Goal: Task Accomplishment & Management: Use online tool/utility

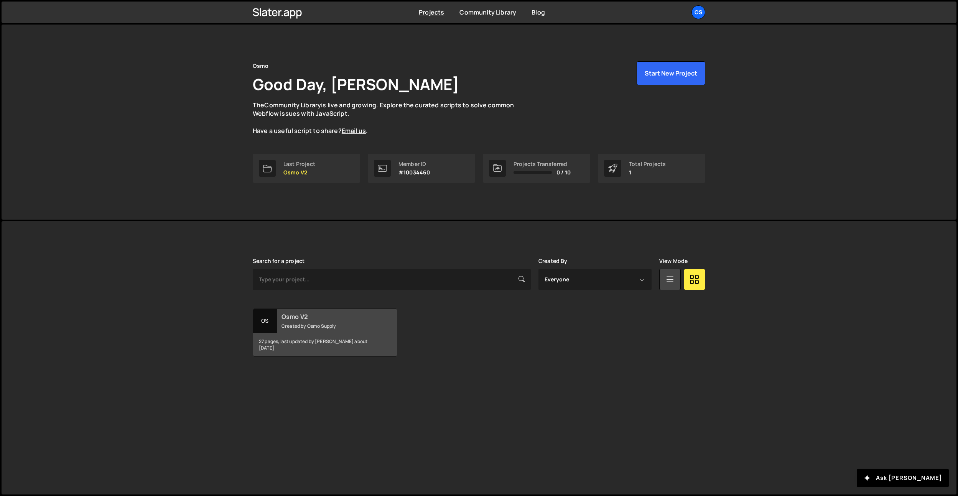
drag, startPoint x: 343, startPoint y: 317, endPoint x: 348, endPoint y: 317, distance: 4.2
click at [344, 316] on h2 "Osmo V2" at bounding box center [327, 316] width 92 height 8
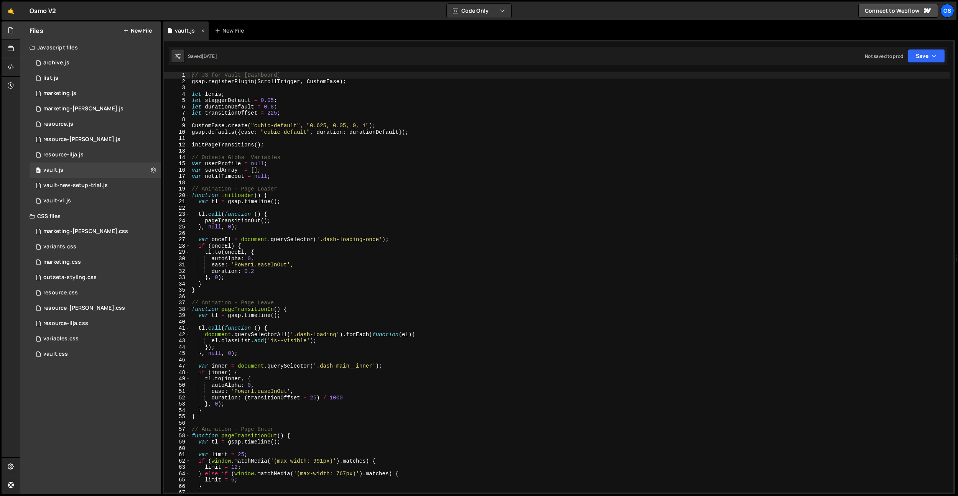
click at [202, 31] on icon at bounding box center [202, 31] width 5 height 8
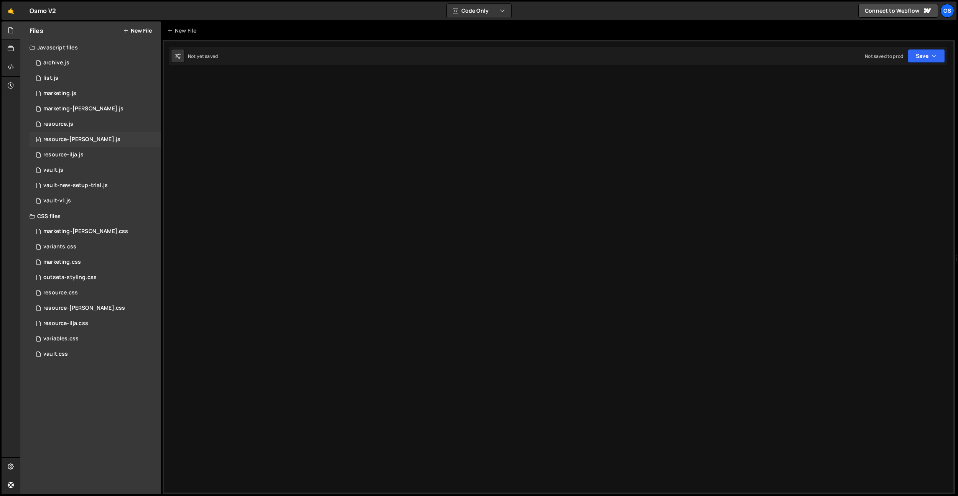
click at [103, 141] on div "0 resource-[PERSON_NAME].js 0" at bounding box center [95, 139] width 131 height 15
click at [220, 88] on div "Type cmd + s to save your Javascript file." at bounding box center [566, 288] width 773 height 433
click at [355, 207] on div "Type cmd + s to save your Javascript file." at bounding box center [566, 288] width 773 height 433
paste textarea "document.addEventListener('DOMContentLoaded', initCountdown);"
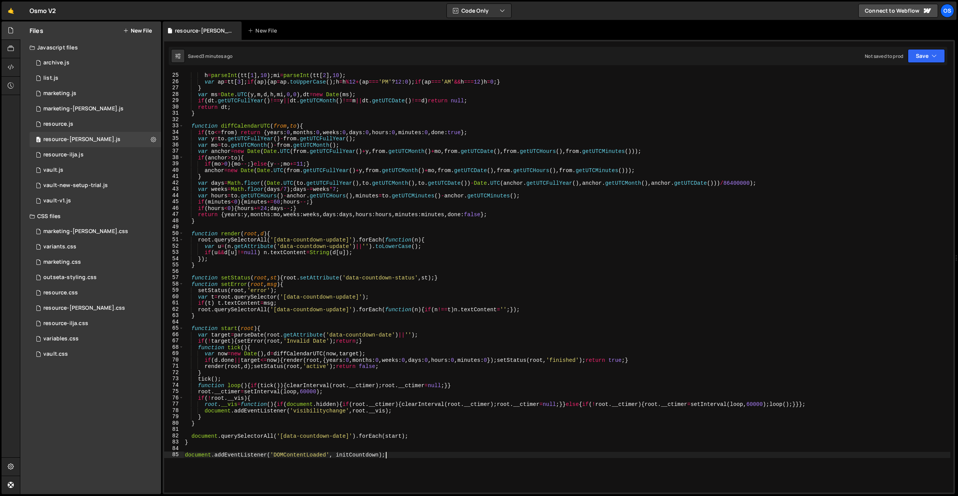
scroll to position [151, 0]
click at [311, 373] on div "if ( ! tt ) return null ; h = parseInt ( tt [ 1 ] , 10 ) ; mi = parseInt ( tt […" at bounding box center [566, 282] width 767 height 433
paste textarea
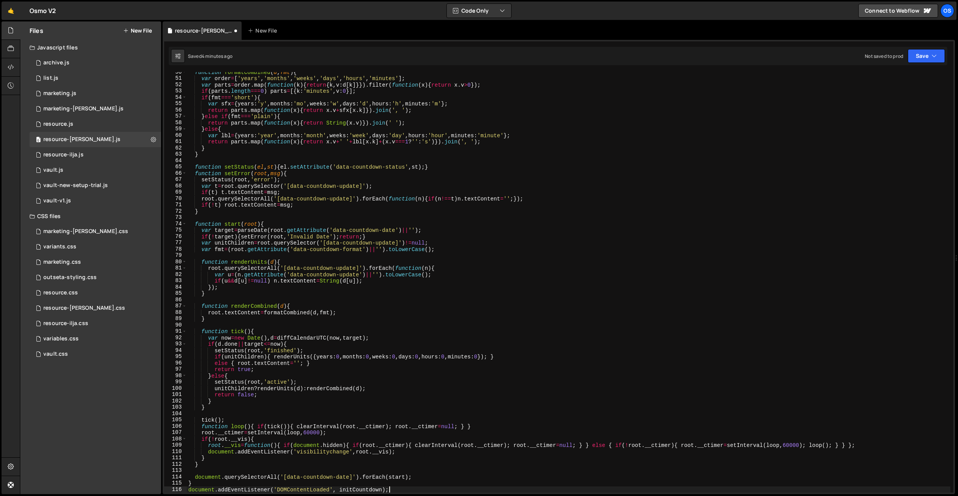
scroll to position [313, 0]
click at [333, 147] on div "function formatCombined ( d , fmt ) { var order = [ 'years' , 'months' , 'weeks…" at bounding box center [568, 285] width 763 height 433
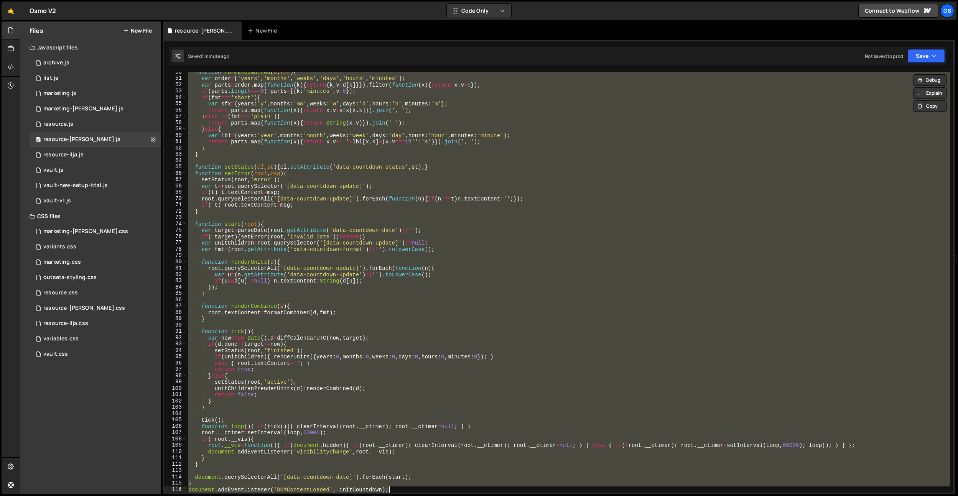
paste textarea
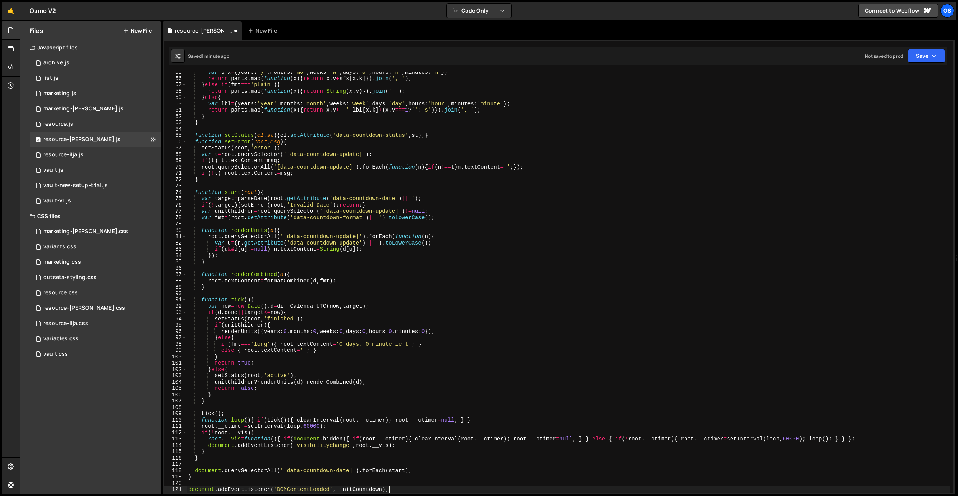
scroll to position [345, 0]
click at [351, 274] on div "var sfx = { years : 'y' , months : 'mo' , weeks : 'w' , days : 'd' , hours : 'h…" at bounding box center [568, 285] width 763 height 433
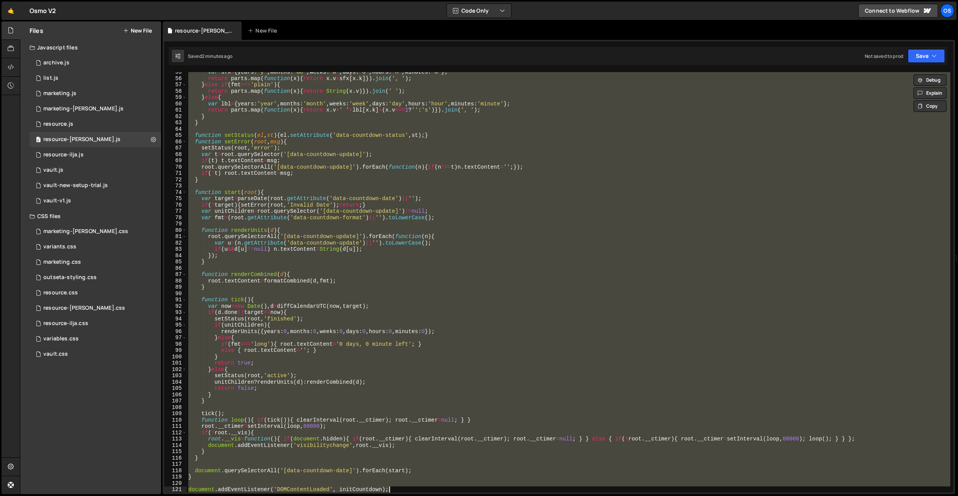
paste textarea
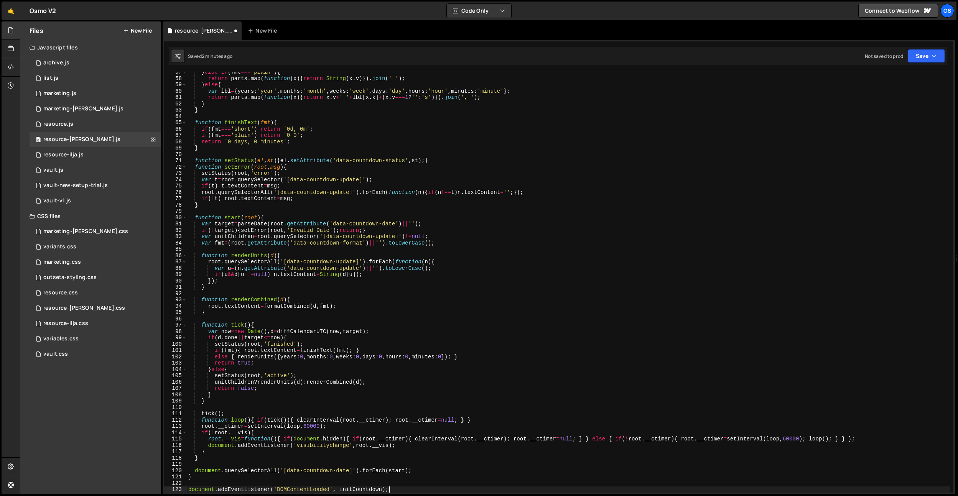
scroll to position [357, 0]
drag, startPoint x: 282, startPoint y: 346, endPoint x: 283, endPoint y: 342, distance: 3.9
click at [282, 346] on div "} else if ( fmt === 'plain' ) { return parts . map ( function ( x ) { return St…" at bounding box center [568, 285] width 763 height 433
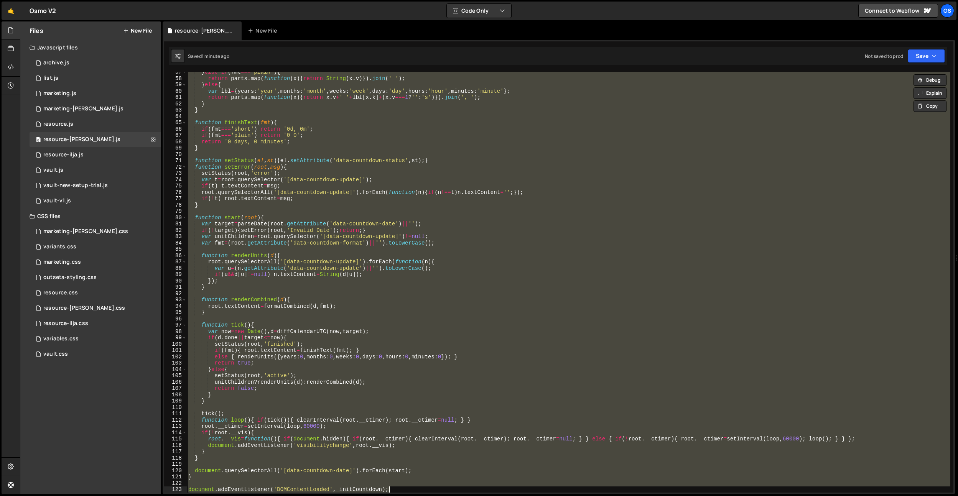
paste textarea "</script>"
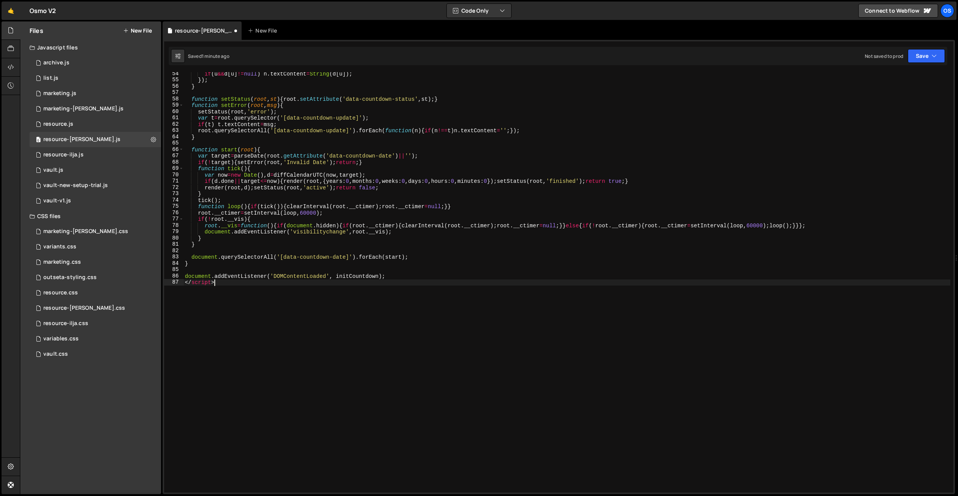
scroll to position [337, 0]
drag, startPoint x: 273, startPoint y: 324, endPoint x: 419, endPoint y: 280, distance: 152.9
click at [419, 280] on div "if ( u && d [ u ] != null ) n . textContent = String ( d [ u ]) ; }) ; } functi…" at bounding box center [566, 287] width 767 height 433
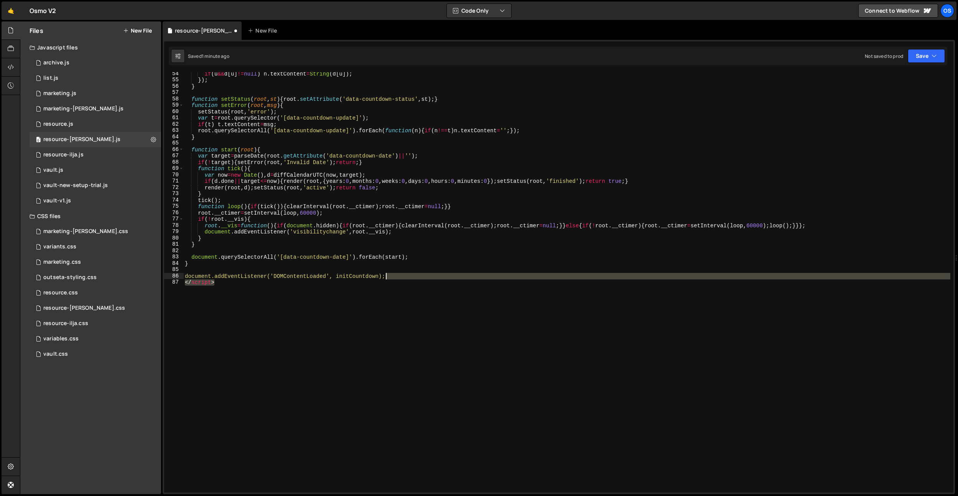
click at [419, 278] on div "if ( u && d [ u ] != null ) n . textContent = String ( d [ u ]) ; }) ; } functi…" at bounding box center [566, 287] width 767 height 433
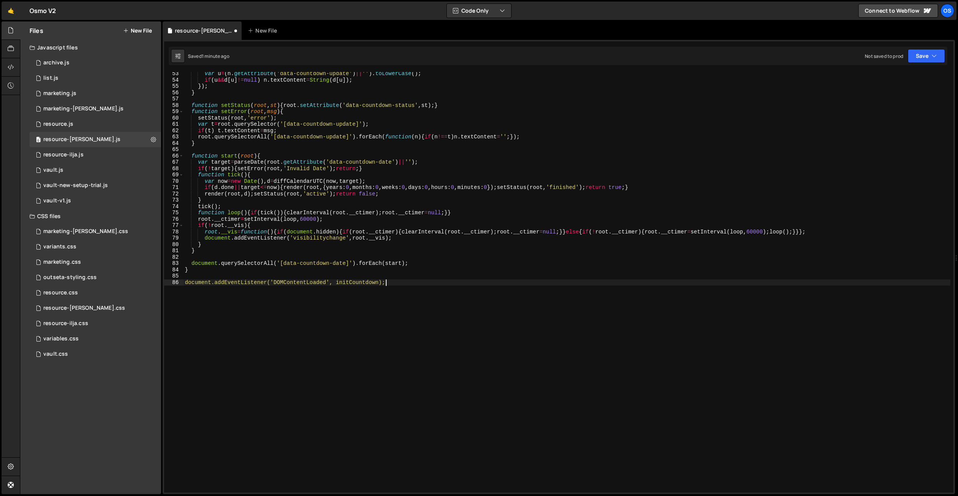
scroll to position [0, 0]
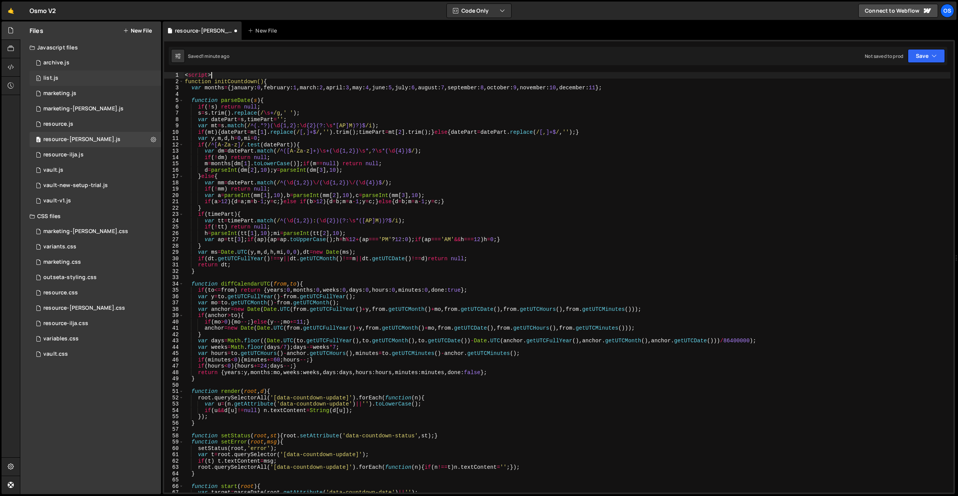
drag, startPoint x: 250, startPoint y: 75, endPoint x: 124, endPoint y: 74, distance: 125.4
click at [124, 74] on div "Files New File Javascript files 0 archive.js 0 0 list.js 0 0 marketing.js 0 0 0…" at bounding box center [489, 257] width 938 height 473
type textarea "<script>"
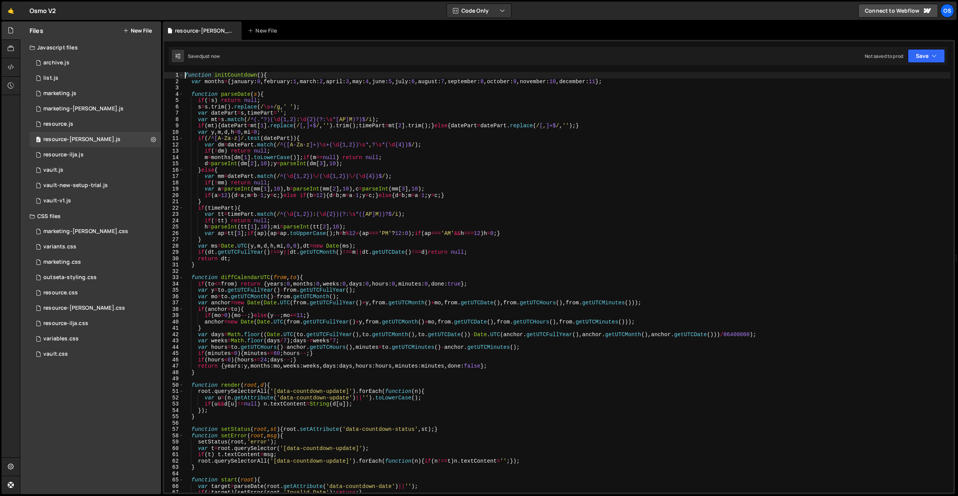
click at [425, 209] on div "function initCountdown ( ) { var months = { january : 0 , february : 1 , march …" at bounding box center [566, 288] width 767 height 433
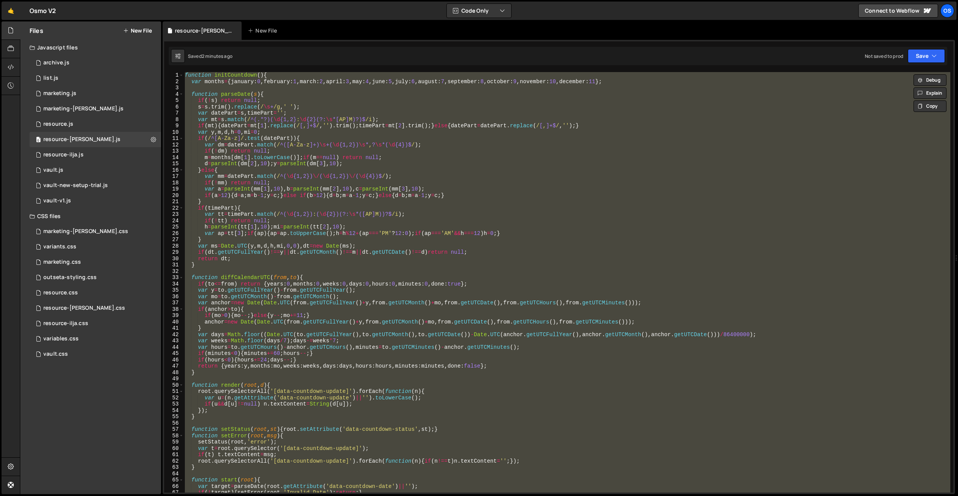
paste textarea
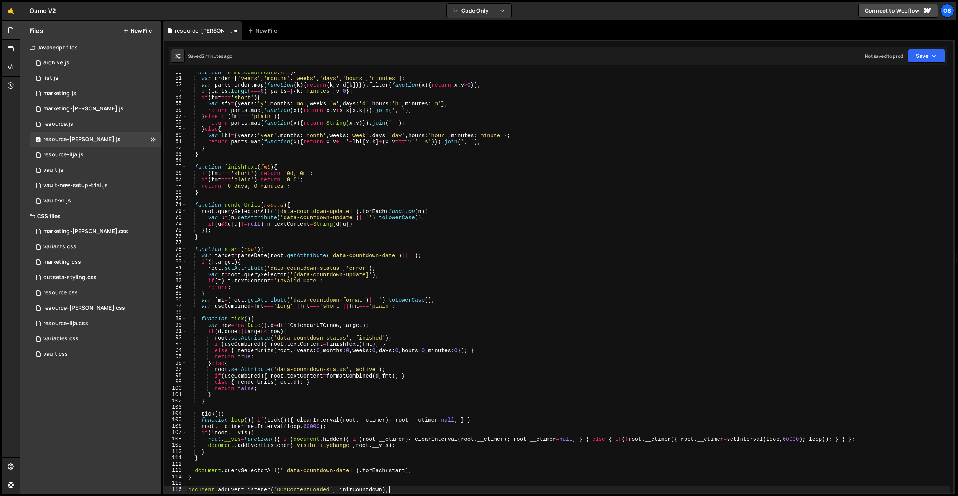
scroll to position [313, 0]
click at [613, 206] on div "function formatCombined ( d , fmt ) { var order = [ 'years' , 'months' , 'weeks…" at bounding box center [568, 285] width 763 height 433
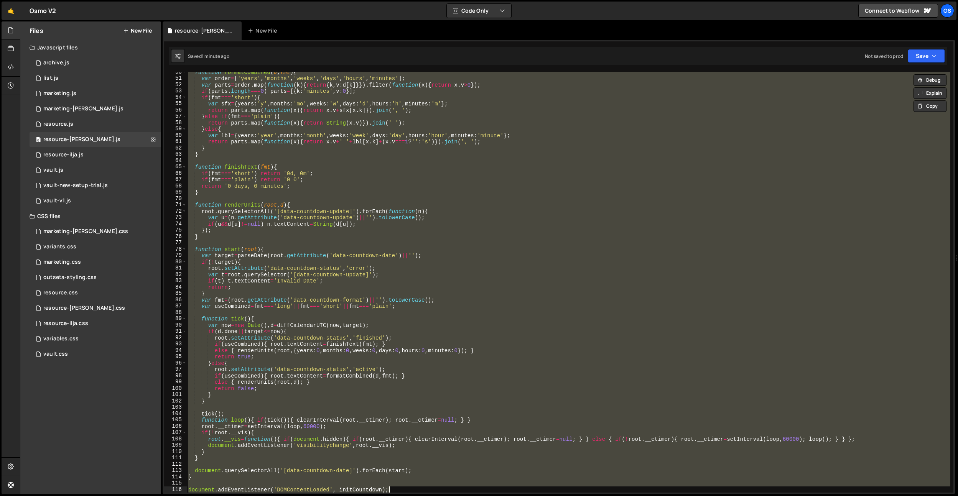
paste textarea
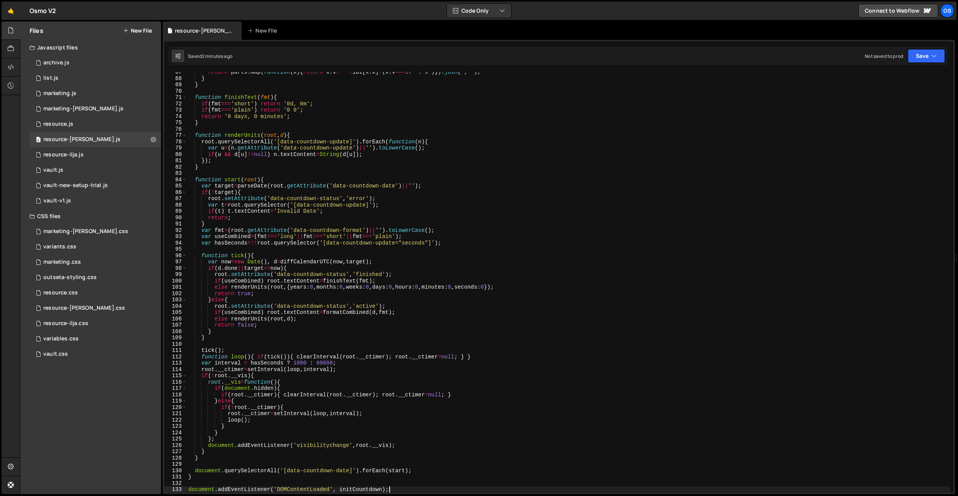
click at [463, 210] on div "return parts . map ( function ( x ) { return x . v + ' ' + lbl [ x . k ] + ( x …" at bounding box center [568, 285] width 763 height 433
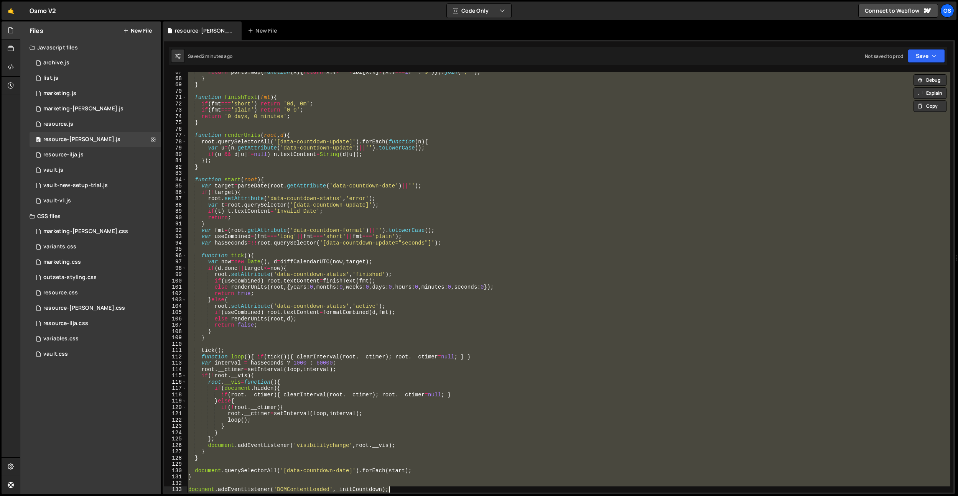
paste textarea
type textarea "document.addEventListener('DOMContentLoaded', initCountdown);"
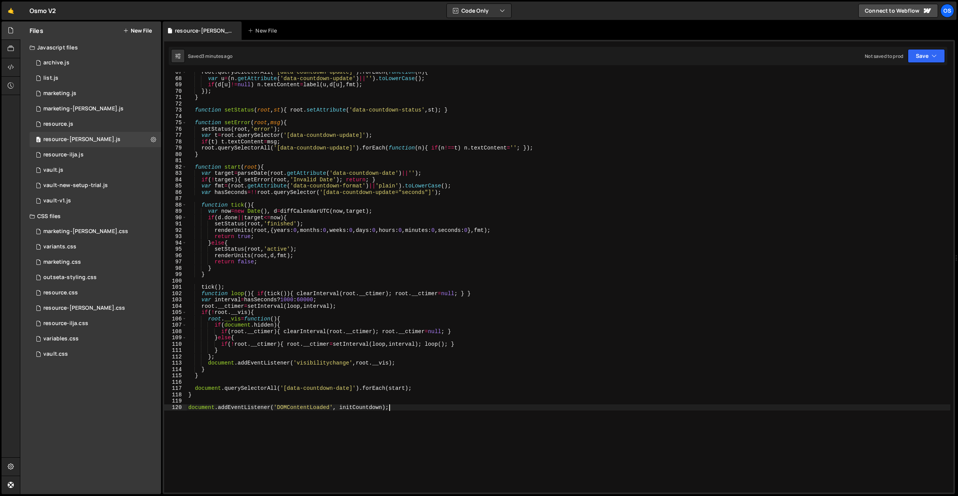
click at [353, 196] on div "root . querySelectorAll ( '[data-countdown-update]' ) . forEach ( function ( n …" at bounding box center [568, 285] width 763 height 433
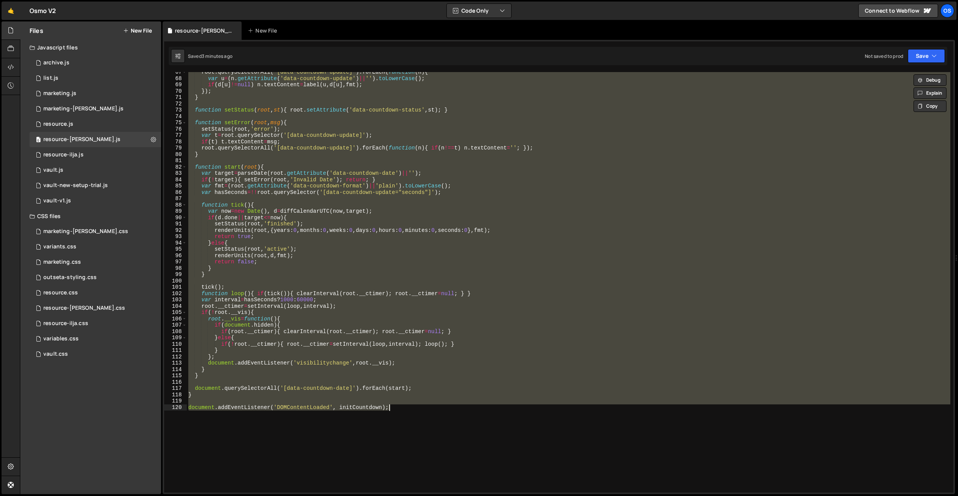
paste textarea
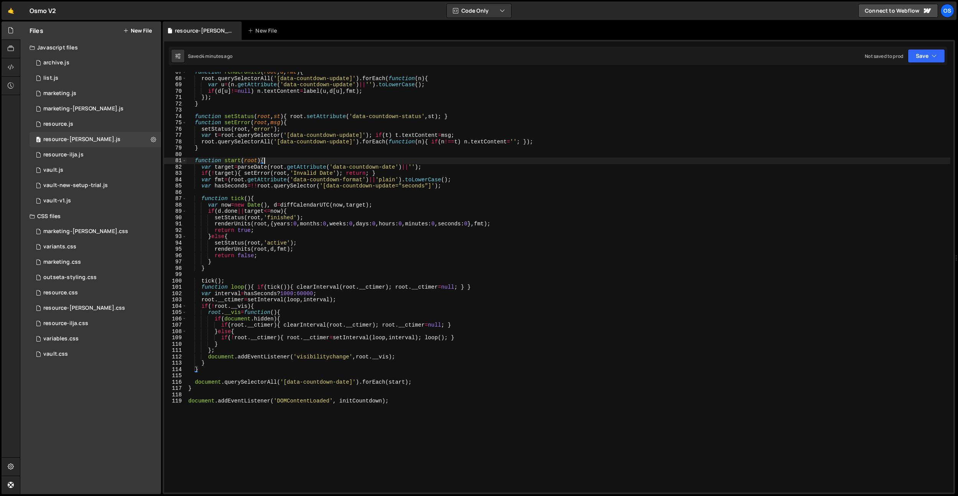
click at [356, 162] on div "function renderUnits ( root , d , fmt ) { root . querySelectorAll ( '[data-coun…" at bounding box center [568, 285] width 763 height 433
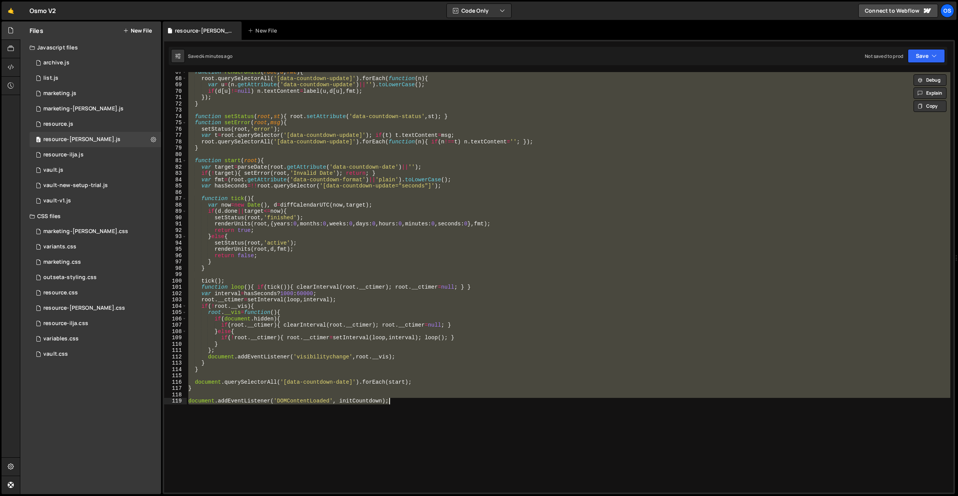
paste textarea
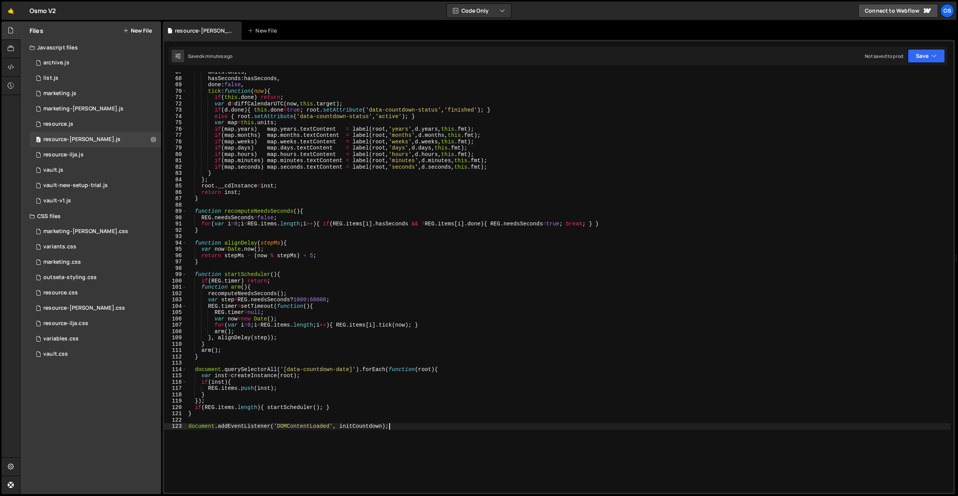
click at [320, 147] on div "units : units , hasSeconds : hasSeconds , done : false , tick : function ( now …" at bounding box center [568, 285] width 763 height 433
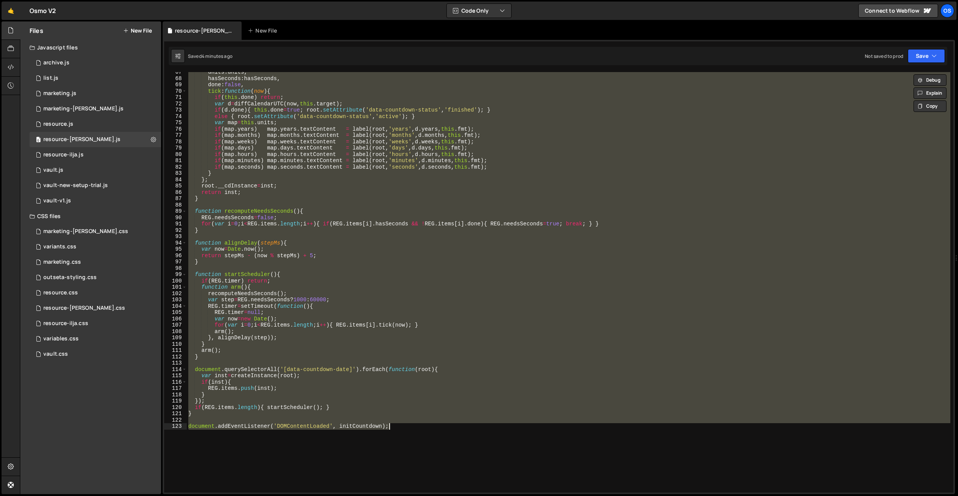
paste textarea
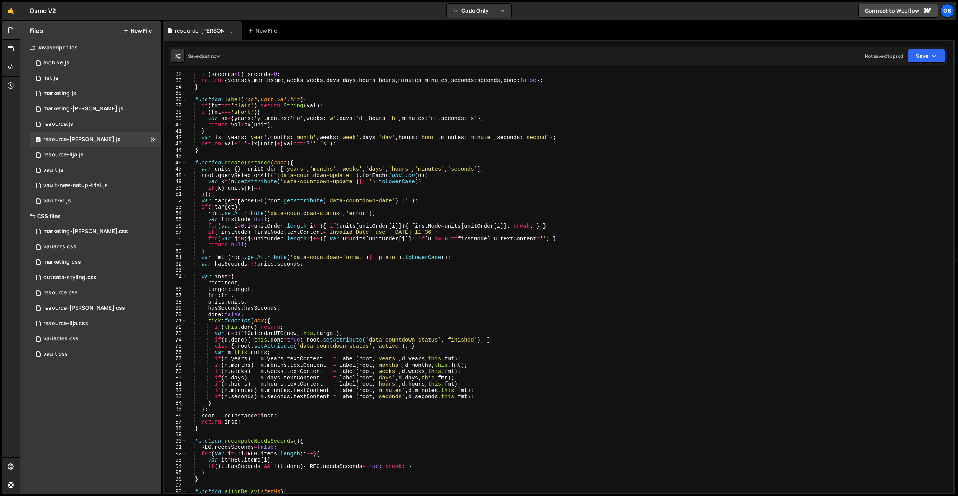
scroll to position [156, 0]
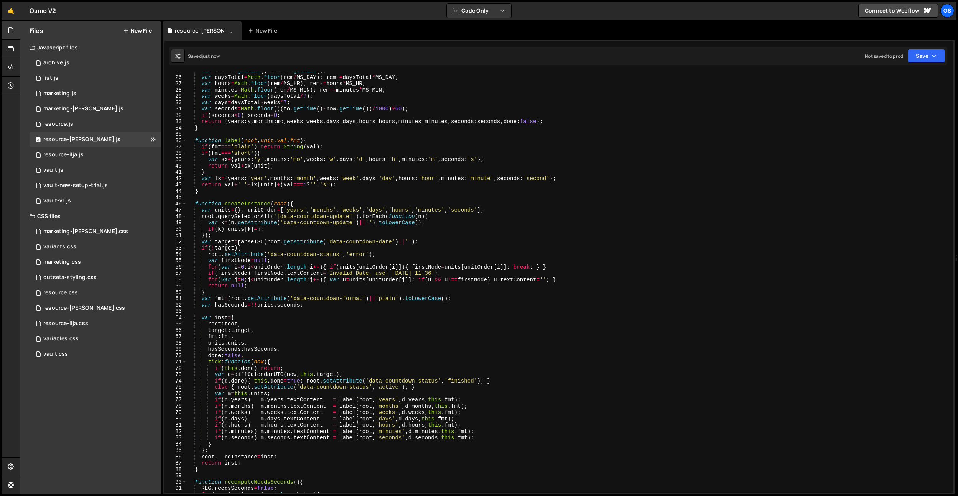
click at [359, 95] on div "var rem = to . getTime ( ) - anchor . getTime ( ) ; var daysTotal = Math . floo…" at bounding box center [568, 284] width 763 height 433
type textarea "var weeks=Math.floor(daysTotal/7);"
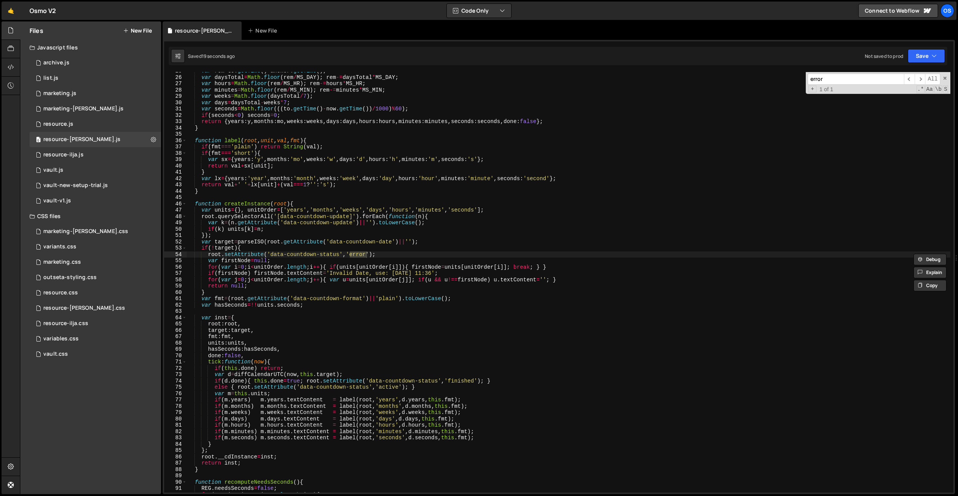
type input "error"
click at [373, 273] on div "var rem = to . getTime ( ) - anchor . getTime ( ) ; var daysTotal = Math . floo…" at bounding box center [568, 284] width 763 height 433
click at [376, 274] on div "var rem = to . getTime ( ) - anchor . getTime ( ) ; var daysTotal = Math . floo…" at bounding box center [568, 284] width 763 height 433
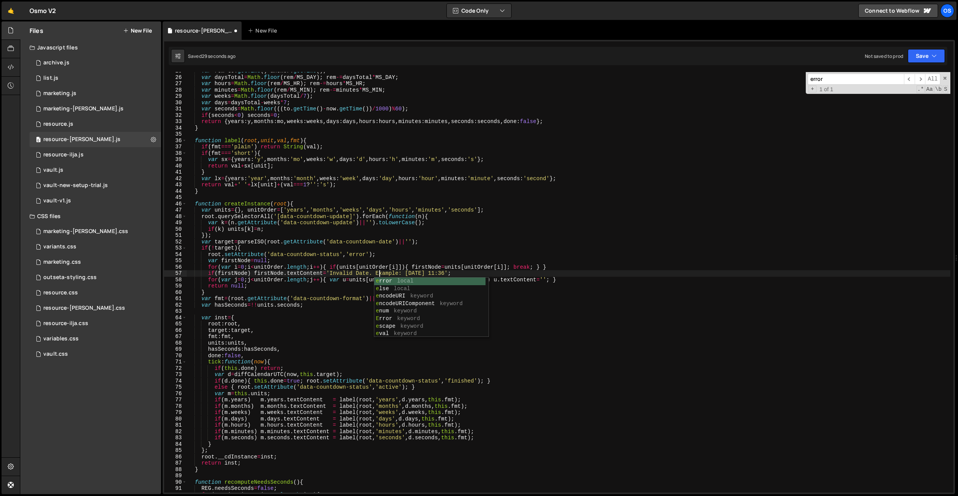
click at [466, 250] on div "var rem = to . getTime ( ) - anchor . getTime ( ) ; var daysTotal = Math . floo…" at bounding box center [568, 284] width 763 height 433
click at [370, 276] on div "var rem = to . getTime ( ) - anchor . getTime ( ) ; var daysTotal = Math . floo…" at bounding box center [568, 284] width 763 height 433
click at [454, 225] on div "var rem = to . getTime ( ) - anchor . getTime ( ) ; var daysTotal = Math . floo…" at bounding box center [568, 284] width 763 height 433
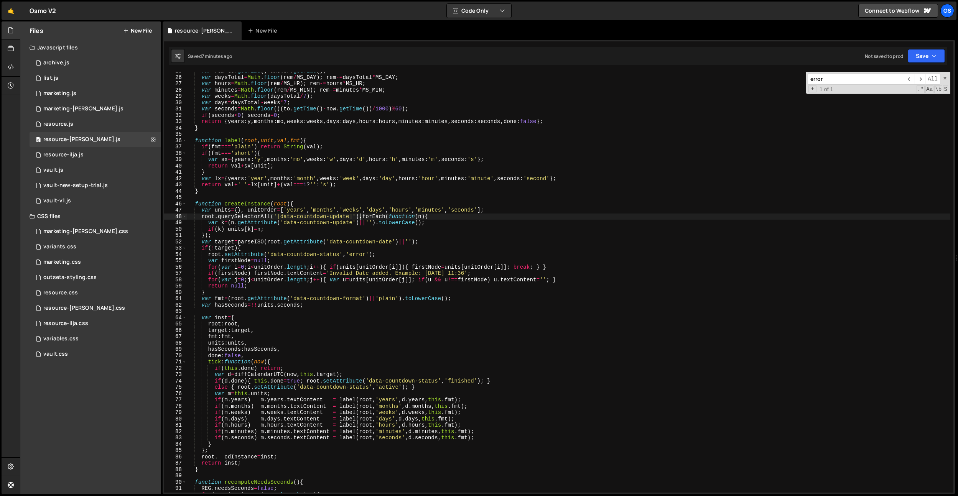
click at [360, 216] on div "var rem = to . getTime ( ) - anchor . getTime ( ) ; var daysTotal = Math . floo…" at bounding box center [568, 284] width 763 height 433
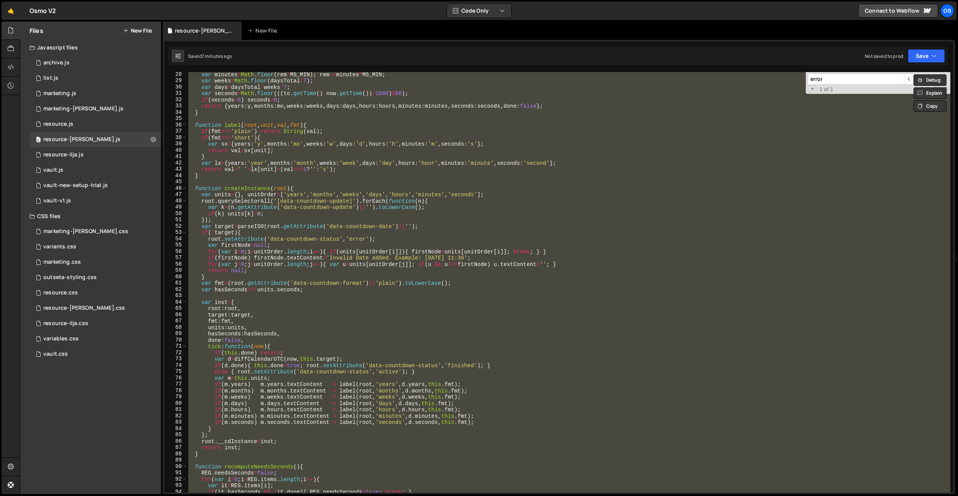
scroll to position [355, 0]
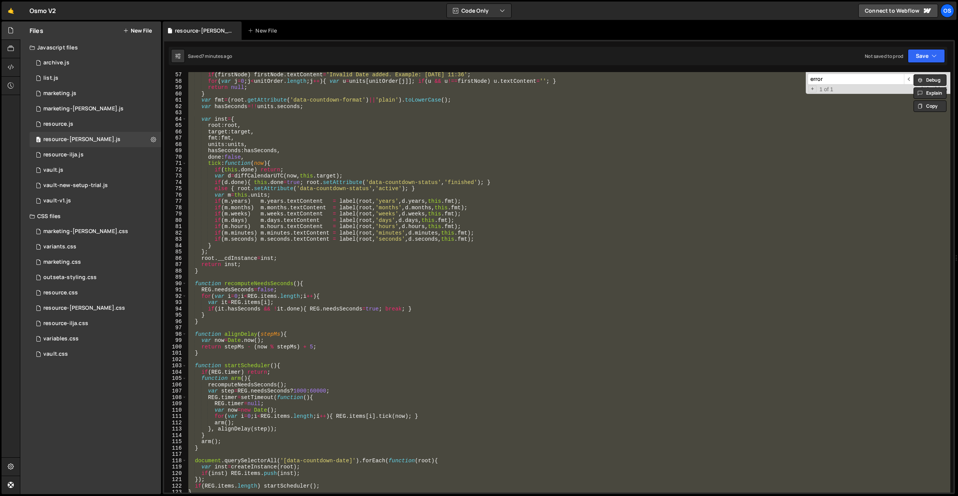
paste textarea
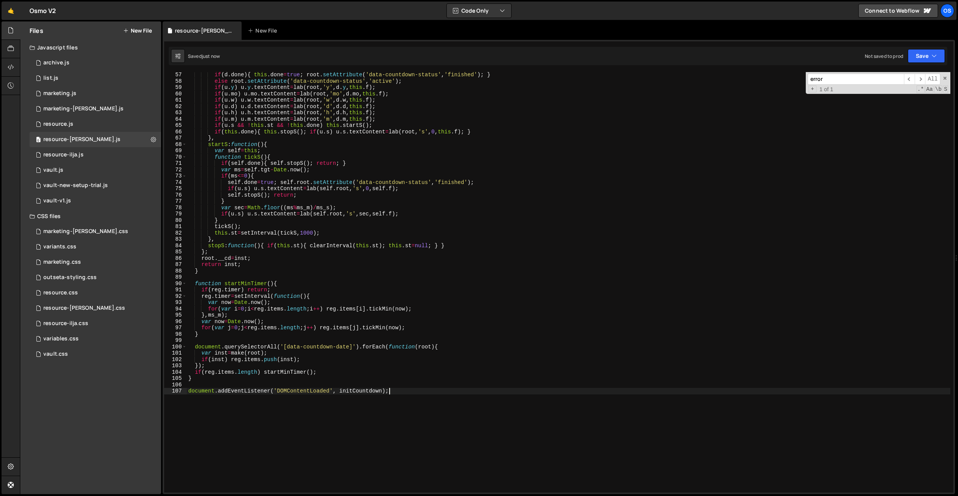
scroll to position [353, 0]
click at [305, 220] on div "var d = diff ( this . tgt - now ) ; if ( d . done ) { this . done = true ; root…" at bounding box center [568, 283] width 763 height 433
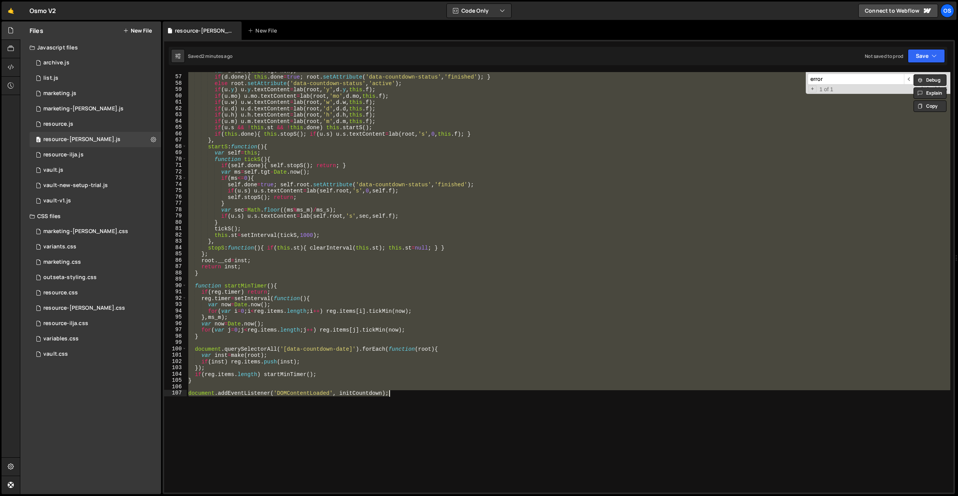
paste textarea
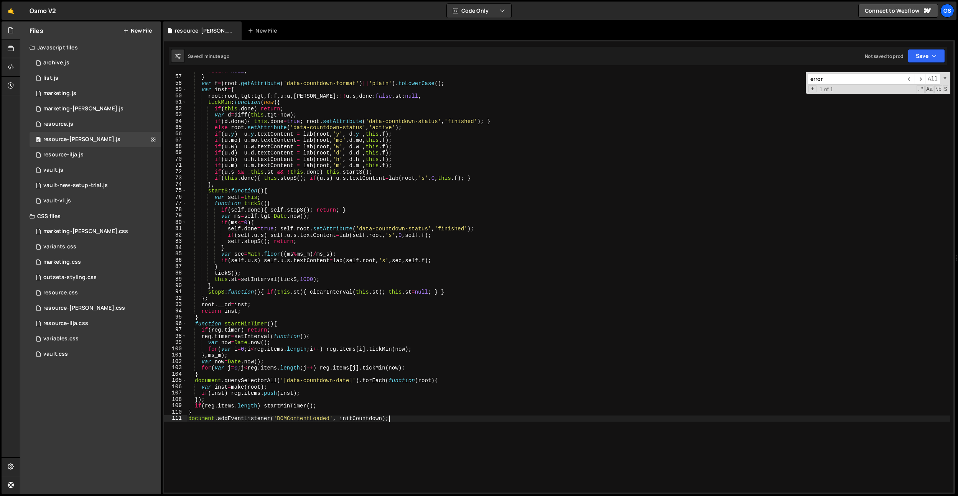
click at [412, 262] on div "return null ; } var f = ( root . getAttribute ( 'data-countdown-format' ) || 'p…" at bounding box center [568, 283] width 763 height 433
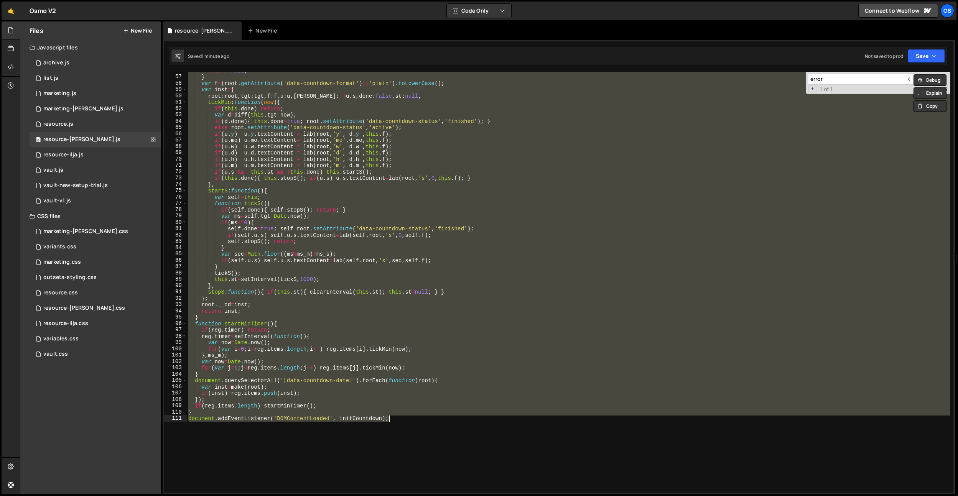
paste textarea
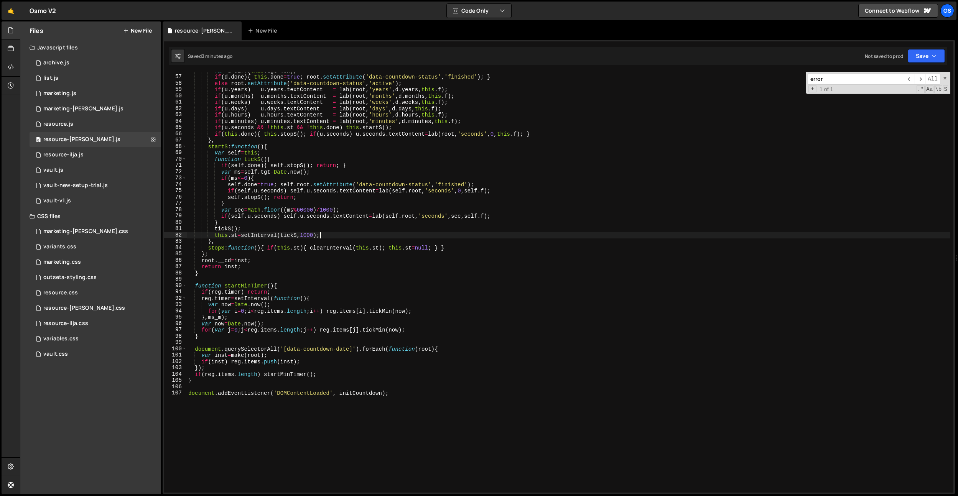
click at [350, 234] on div "var d = diff ( this . tgt - now ) ; if ( d . done ) { this . done = true ; root…" at bounding box center [568, 283] width 763 height 433
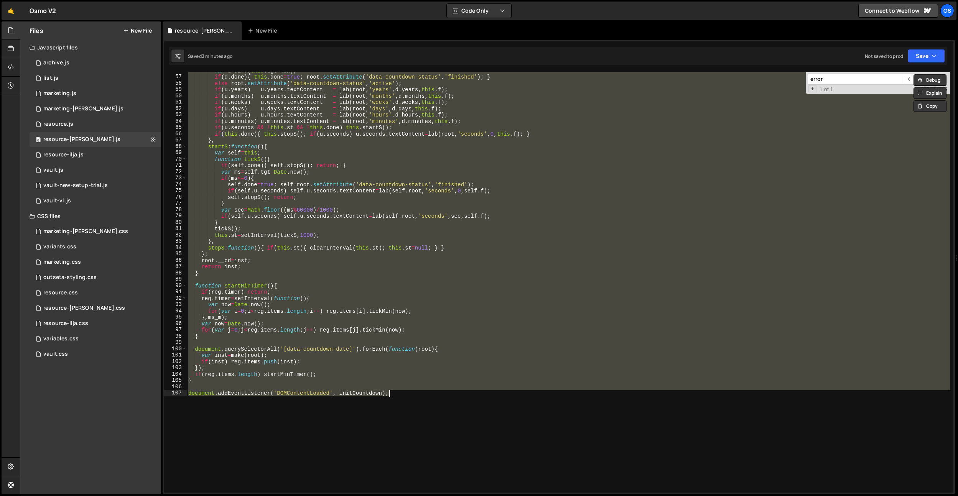
paste textarea
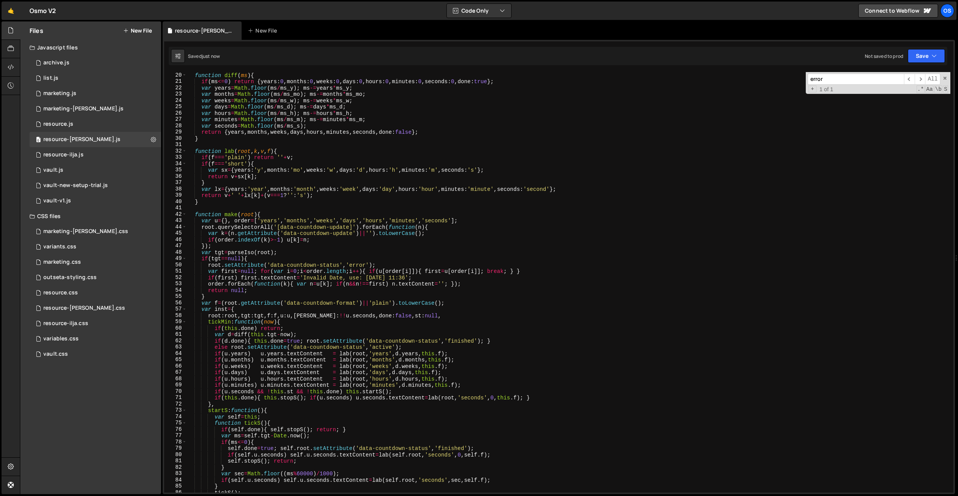
scroll to position [0, 0]
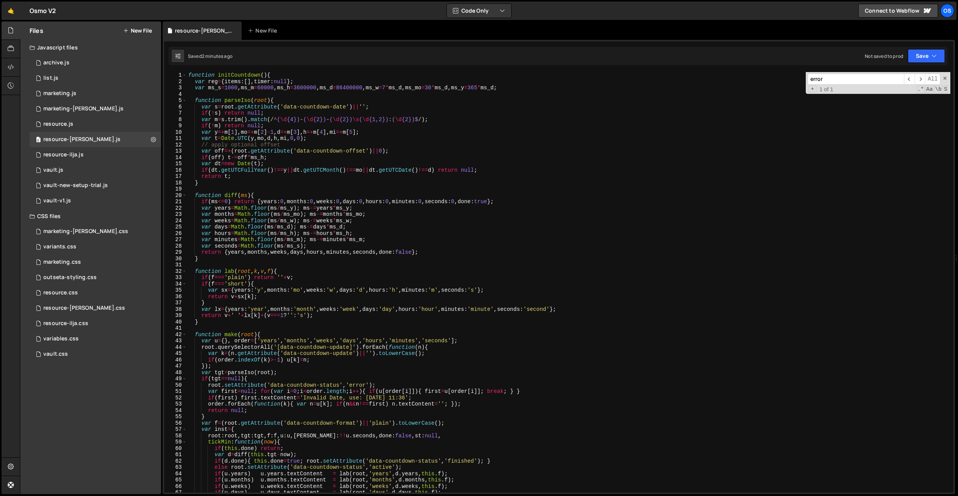
click at [366, 251] on div "function initCountdown ( ) { var reg = { items : [ ] , timer : null } ; var ms_…" at bounding box center [568, 288] width 763 height 433
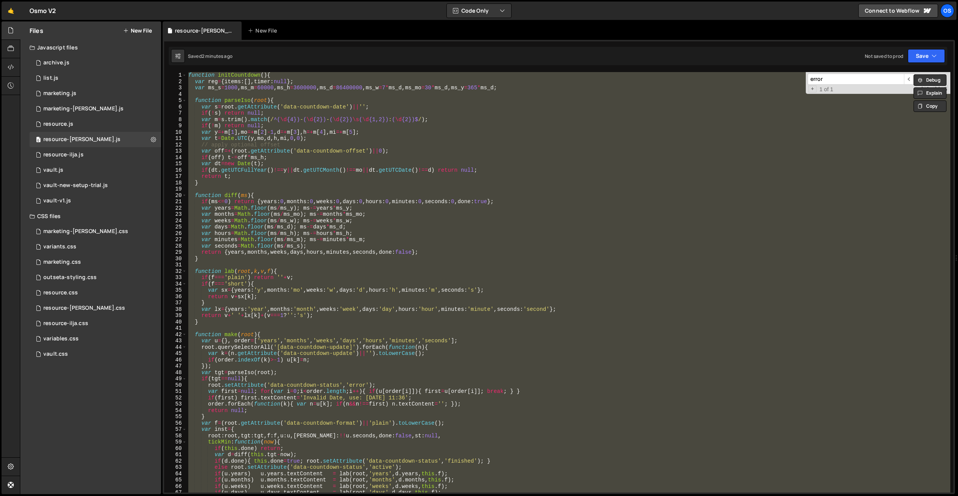
paste textarea
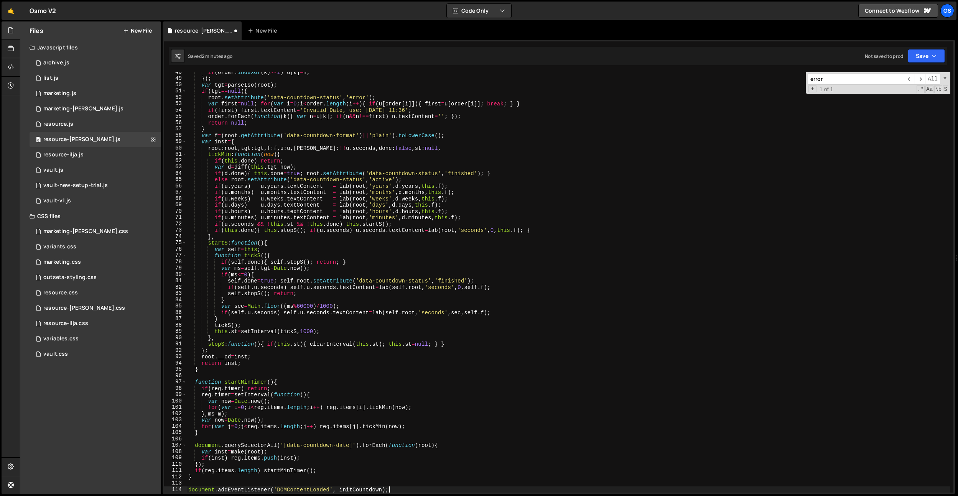
scroll to position [301, 0]
click at [352, 210] on div "if ( order . indexOf ( k ) >- 1 ) u [ k ] = n ; }) ; var tgt = parseIso ( root …" at bounding box center [568, 285] width 763 height 433
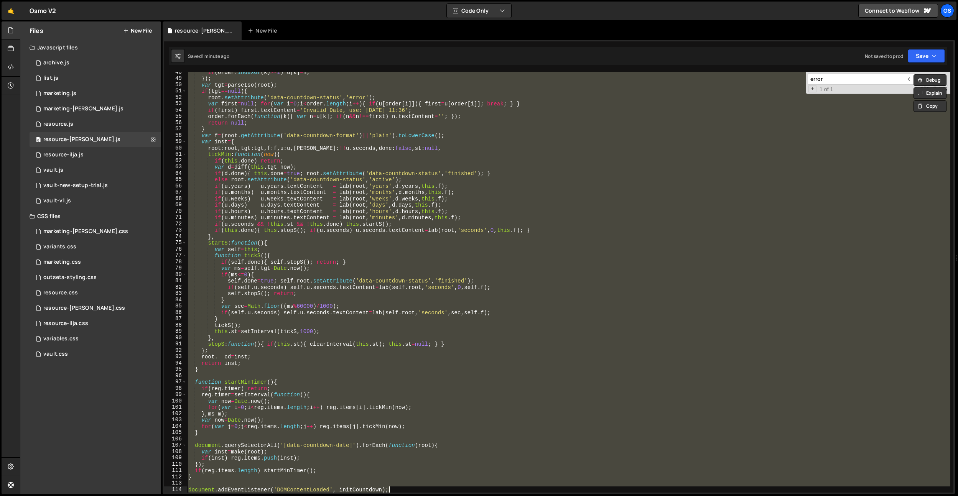
paste textarea
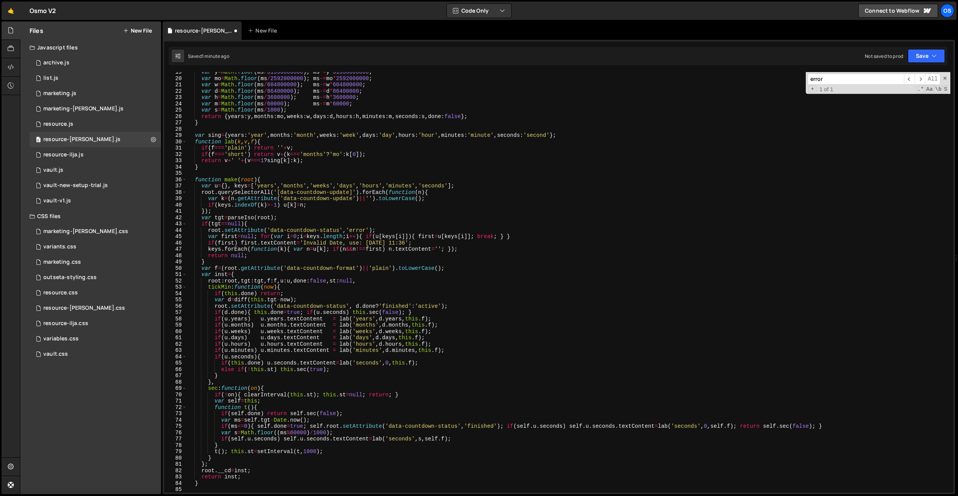
scroll to position [0, 0]
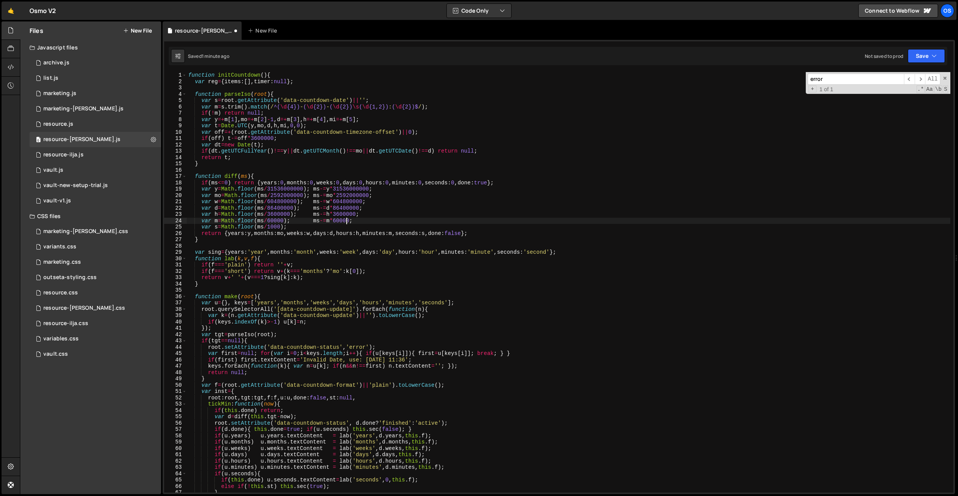
click at [347, 221] on div "function initCountdown ( ) { var reg = { items : [ ] , timer : null } ; functio…" at bounding box center [568, 288] width 763 height 433
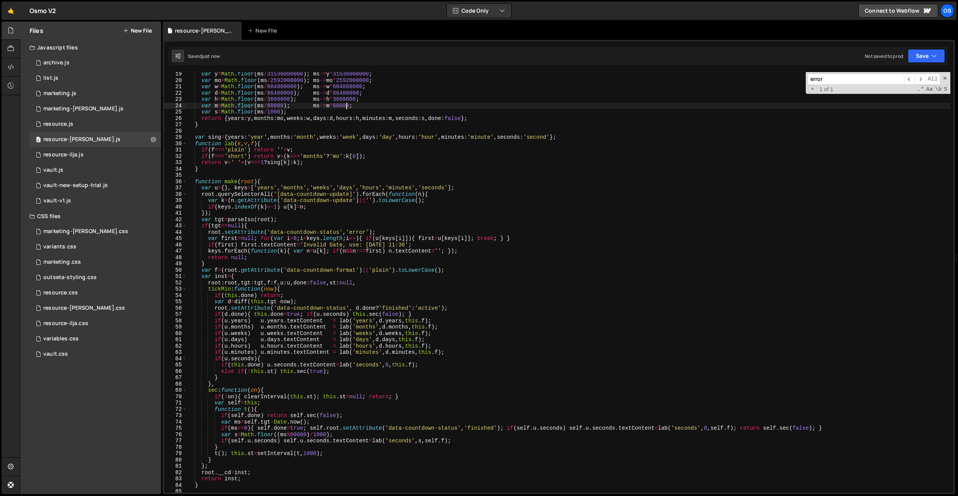
scroll to position [432, 0]
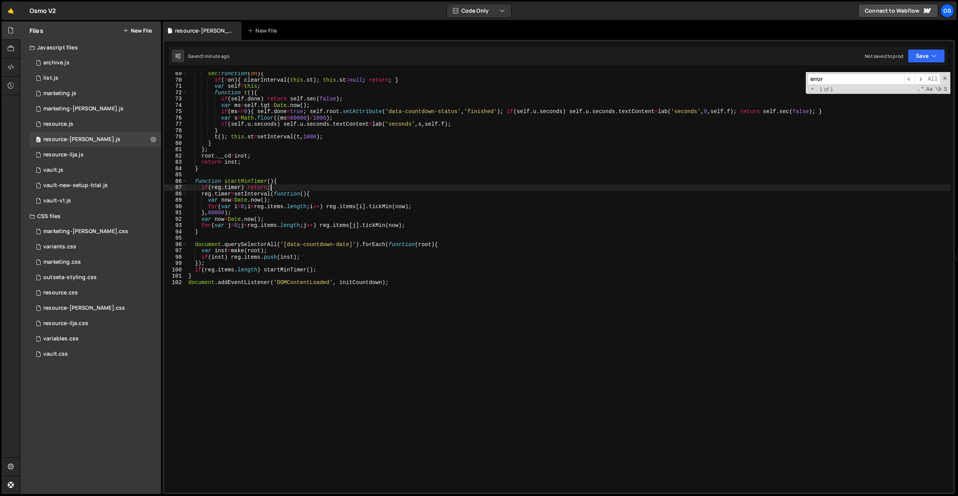
click at [330, 189] on div "sec : function ( on ) { if ( ! on ) { clearInterval ( this . st ) ; this . st =…" at bounding box center [568, 287] width 763 height 433
click at [218, 278] on div "sec : function ( on ) { if ( ! on ) { clearInterval ( this . st ) ; this . st =…" at bounding box center [568, 287] width 763 height 433
type textarea "}"
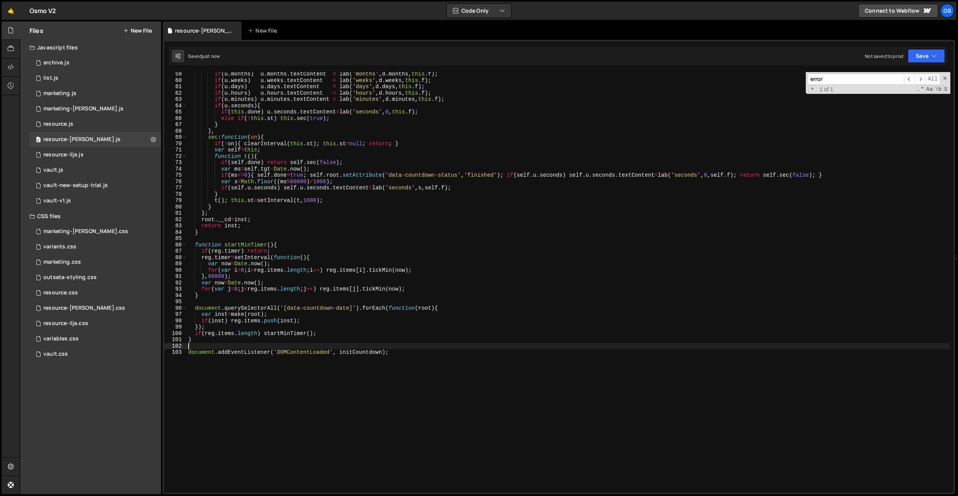
scroll to position [347, 0]
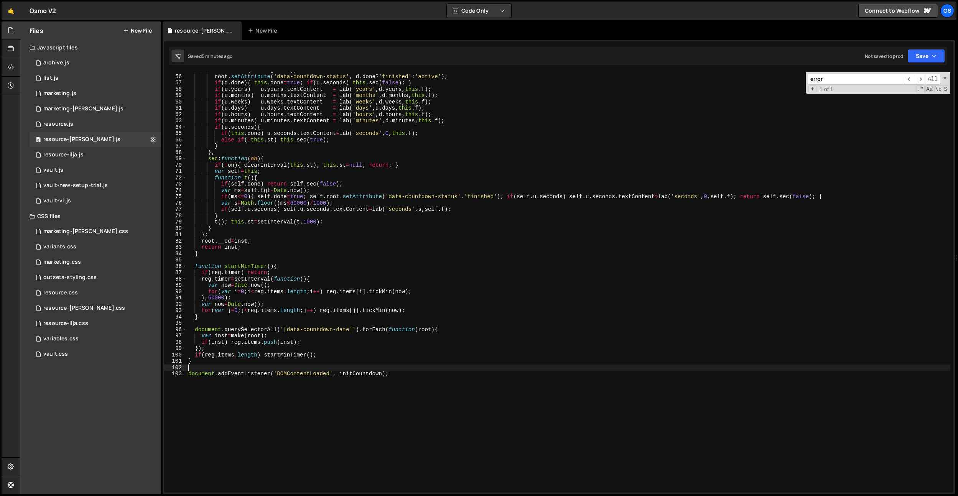
click at [552, 264] on div "var d = diff ( this . tgt - now ) ; root . setAttribute ( 'data-countdown-statu…" at bounding box center [568, 283] width 763 height 433
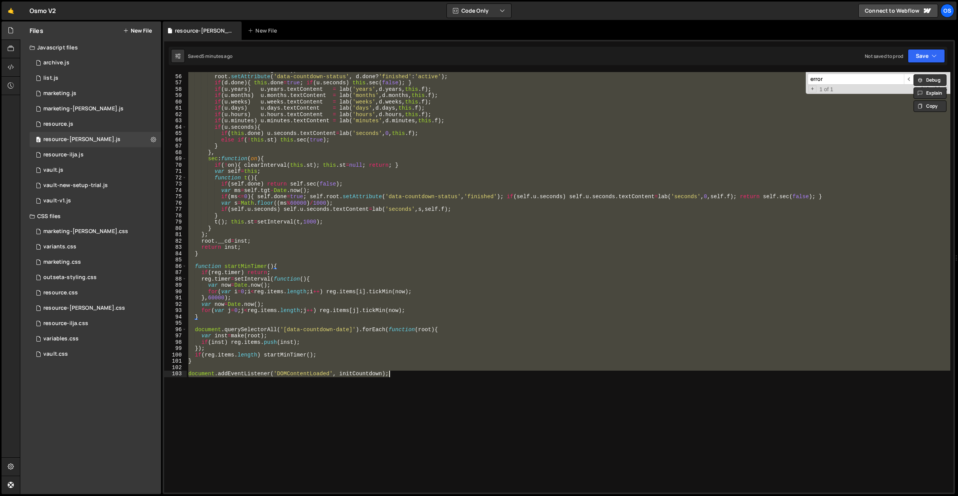
paste textarea
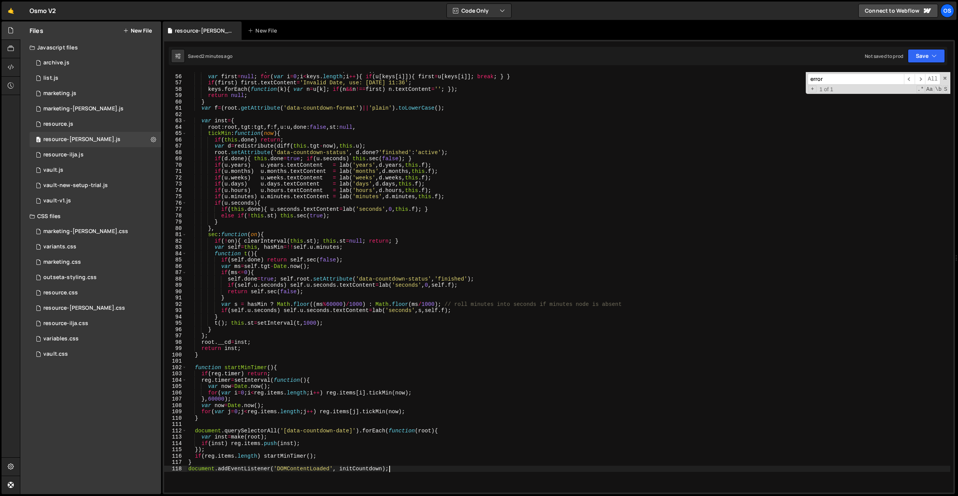
click at [447, 284] on div "root . setAttribute ( 'data-countdown-status' , 'error' ) ; var first = null ; …" at bounding box center [568, 283] width 763 height 433
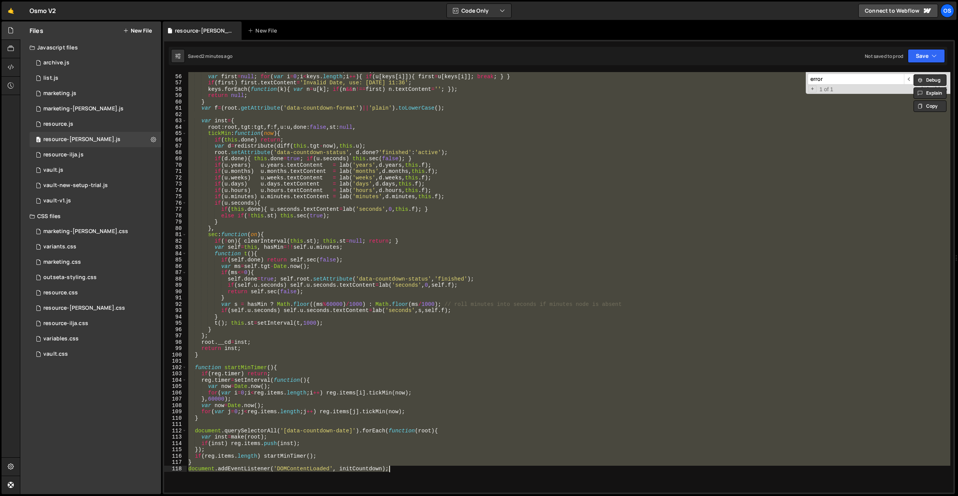
paste textarea
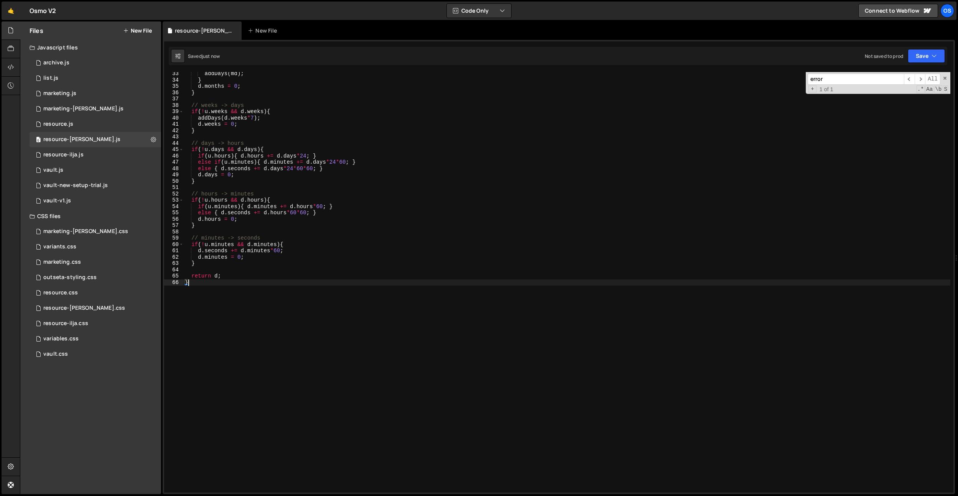
scroll to position [533, 0]
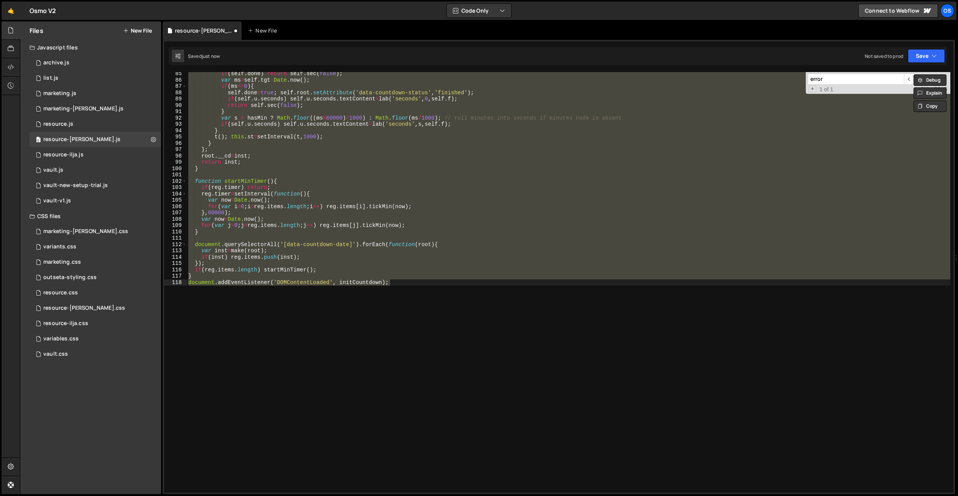
click at [399, 329] on div "if ( self . done ) return self . sec ( false ) ; var ms = self . tgt - Date . n…" at bounding box center [568, 282] width 763 height 421
type textarea "document.addEventListener('DOMContentLoaded', initCountdown);"
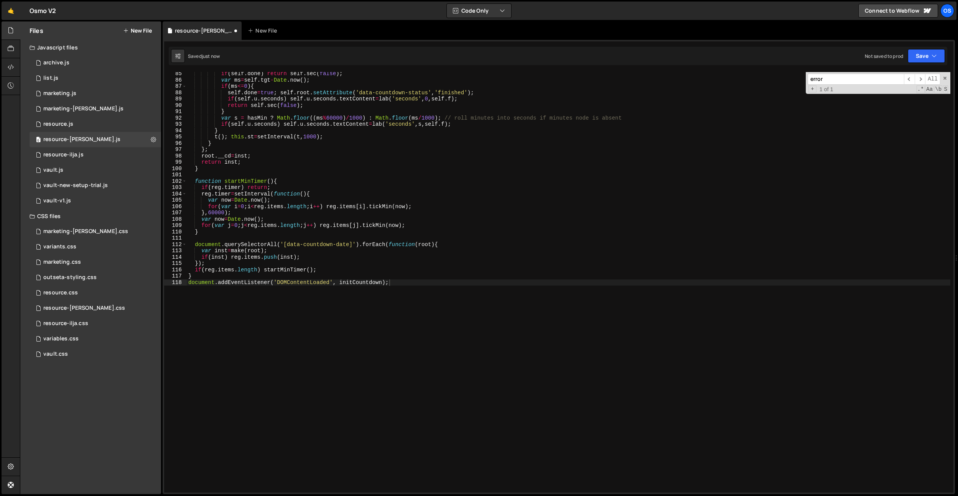
paste input "redistribute"
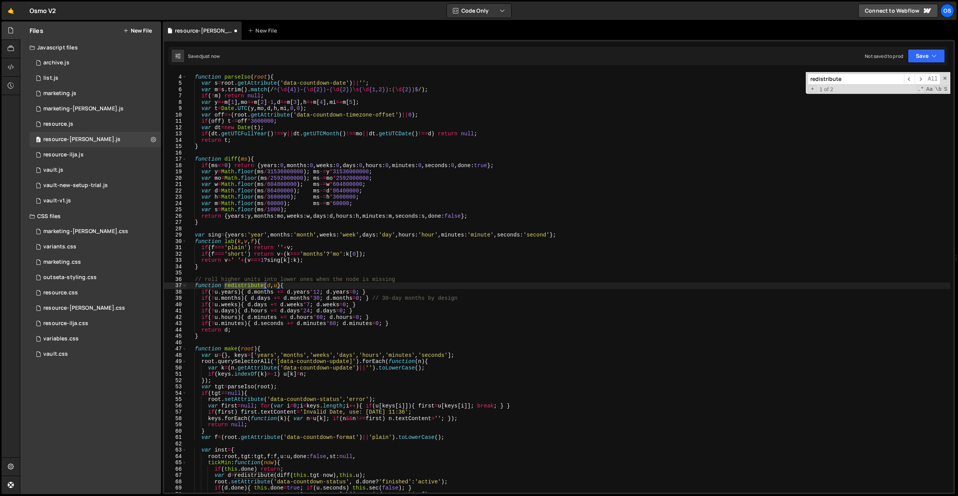
type input "redistribute"
click at [393, 280] on div "function parseIso ( root ) { var s = root . getAttribute ( 'data-countdown-date…" at bounding box center [568, 283] width 763 height 433
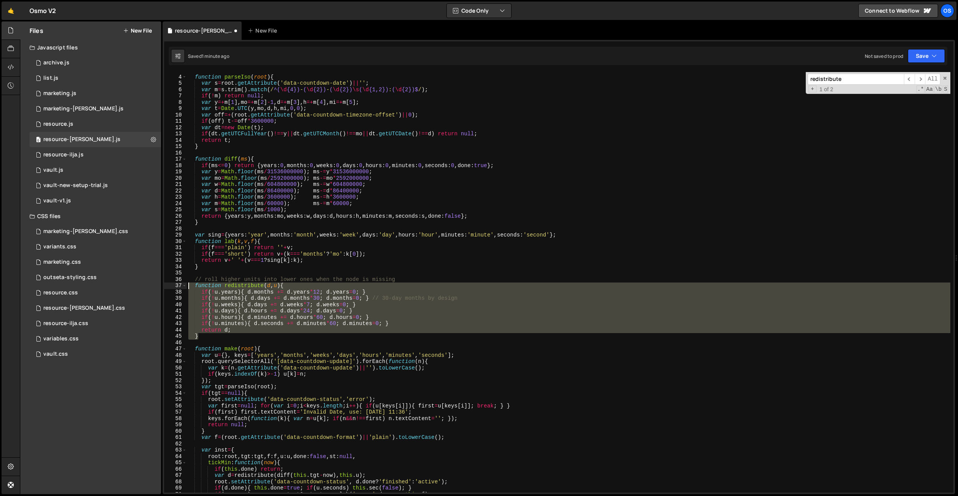
drag, startPoint x: 204, startPoint y: 336, endPoint x: 174, endPoint y: 286, distance: 58.4
click at [174, 286] on div "} 3 4 5 6 7 8 9 10 11 12 13 14 15 16 17 18 19 20 21 22 23 24 25 26 27 28 29 30 …" at bounding box center [558, 282] width 789 height 421
paste textarea
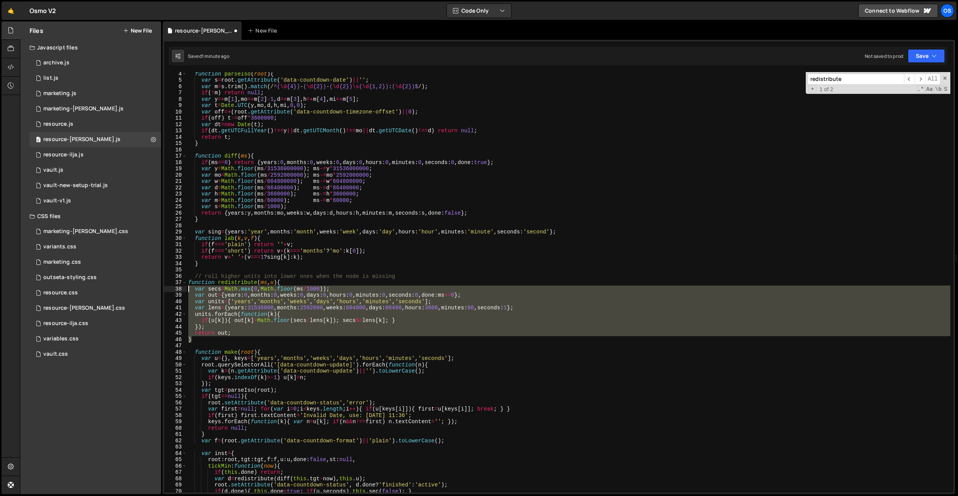
scroll to position [21, 0]
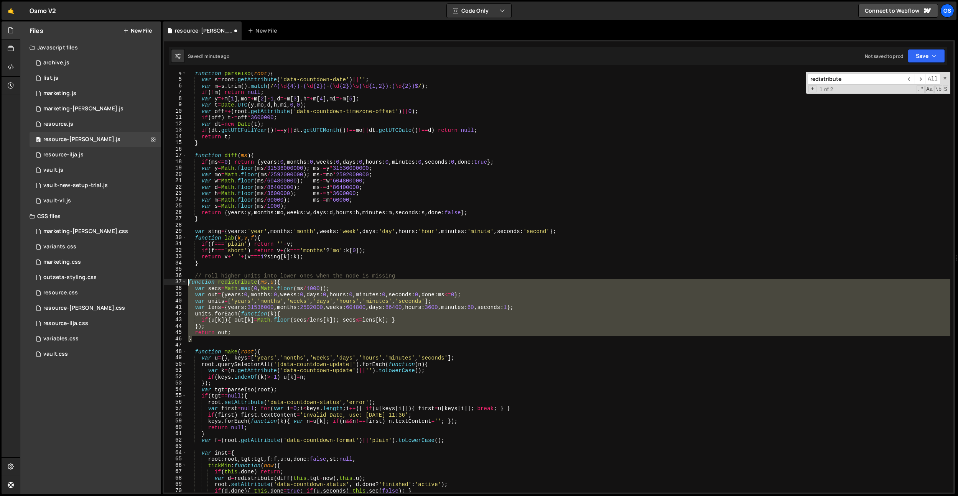
drag, startPoint x: 195, startPoint y: 343, endPoint x: 176, endPoint y: 284, distance: 62.1
click at [176, 284] on div "} 4 5 6 7 8 9 10 11 12 13 14 15 16 17 18 19 20 21 22 23 24 25 26 27 28 29 30 31…" at bounding box center [558, 282] width 789 height 421
click at [338, 163] on div "function parseIso ( root ) { var s = root . getAttribute ( 'data-countdown-date…" at bounding box center [568, 286] width 763 height 433
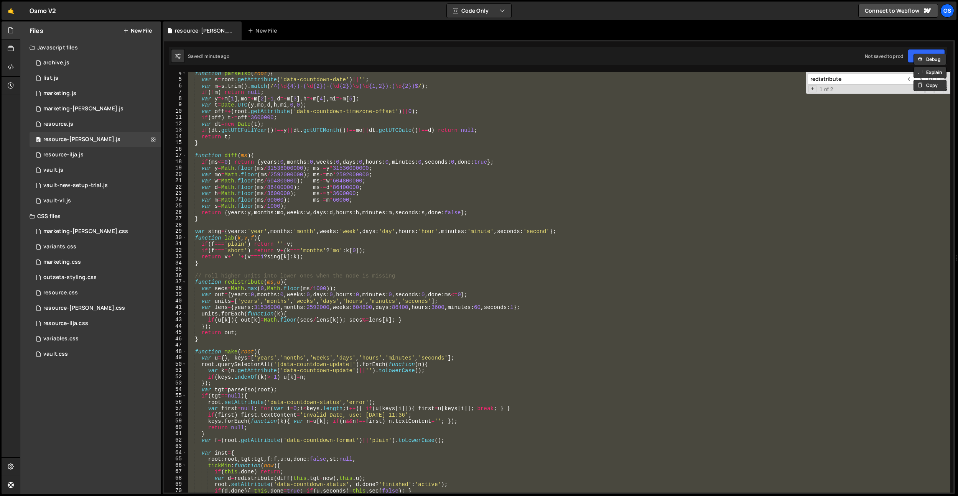
paste textarea
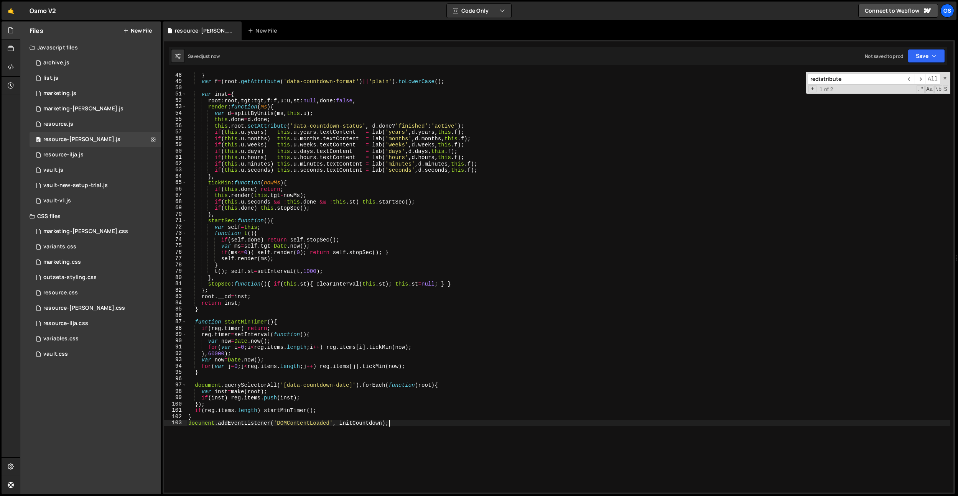
scroll to position [297, 0]
click at [347, 189] on div "} var f = ( root . getAttribute ( 'data-countdown-format' ) || 'plain' ) . toLo…" at bounding box center [568, 288] width 763 height 433
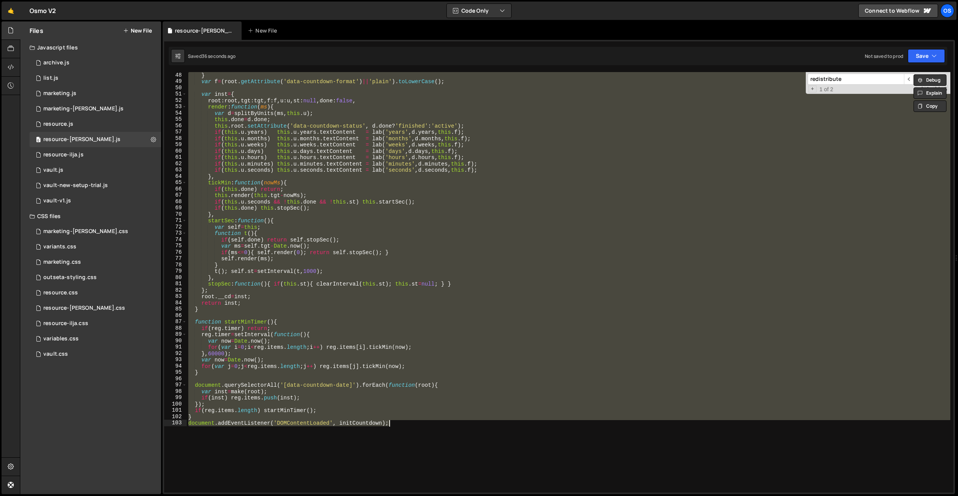
paste textarea
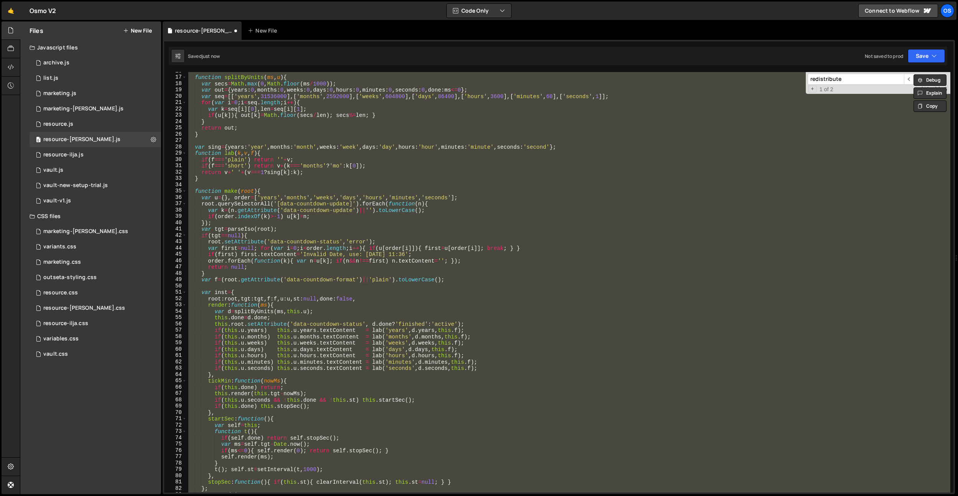
paste textarea
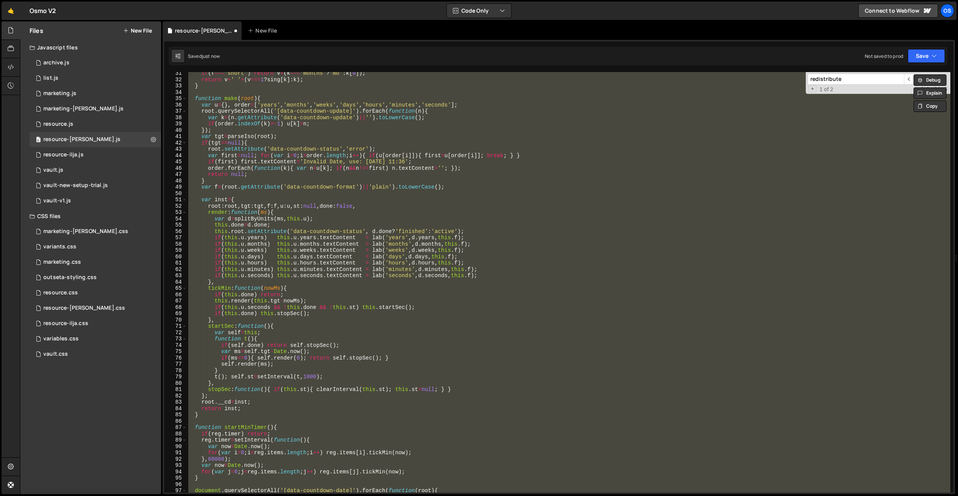
scroll to position [253, 0]
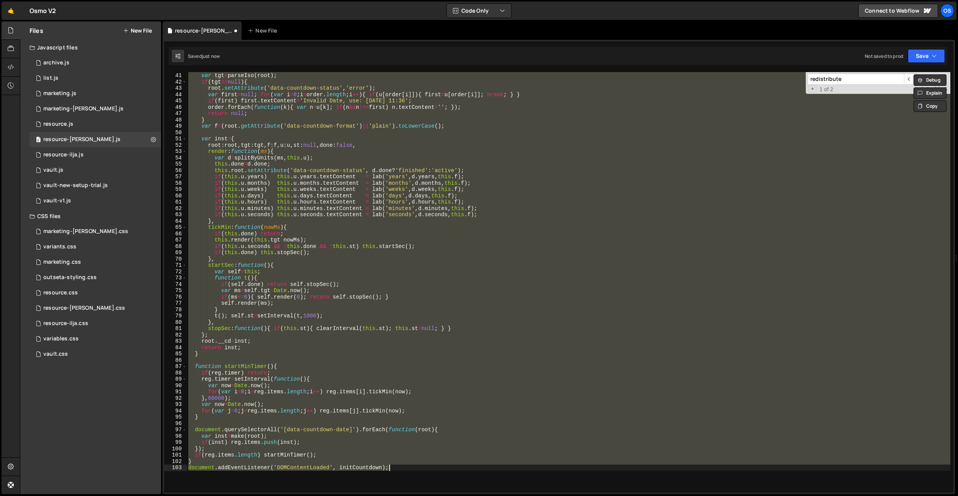
paste textarea
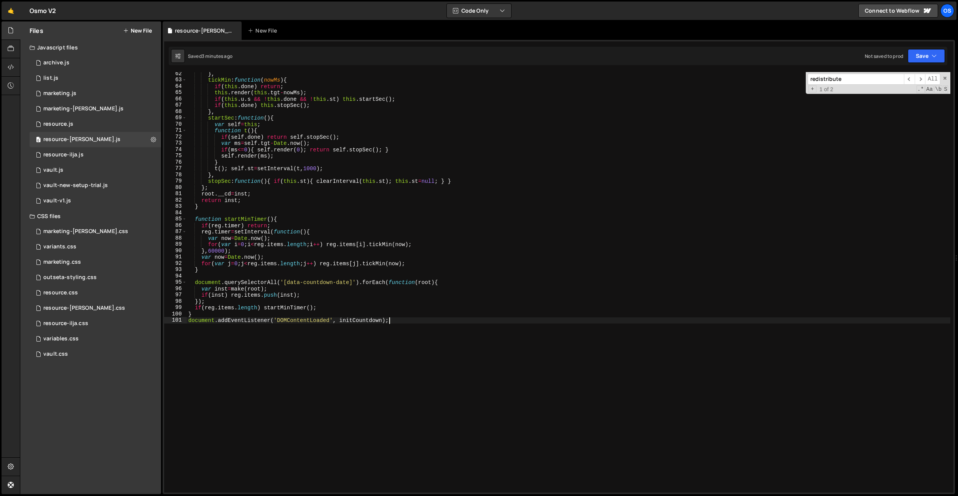
scroll to position [426, 0]
click at [305, 156] on div "} , tickMin : function ( nowMs ) { if ( this . done ) return ; this . render ( …" at bounding box center [568, 287] width 763 height 433
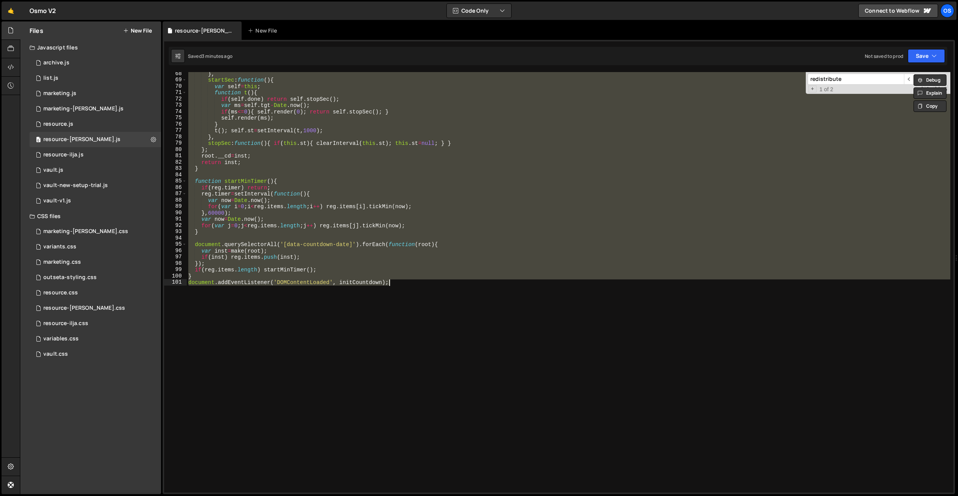
paste textarea
type textarea "document.addEventListener('DOMContentLoaded', initCountdown);"
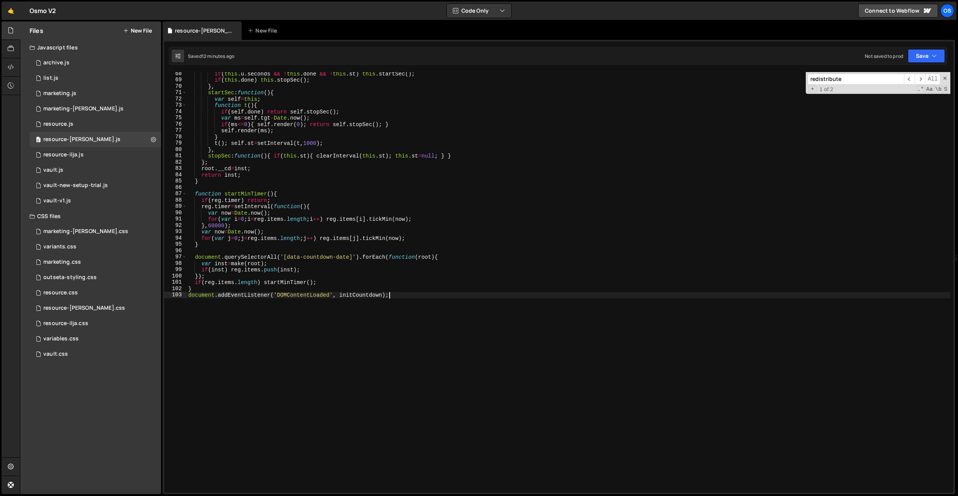
click at [345, 254] on div "if ( this . u . seconds && ! this . done && ! this . st ) this . startSec ( ) ;…" at bounding box center [568, 287] width 763 height 433
